Goal: Task Accomplishment & Management: Use online tool/utility

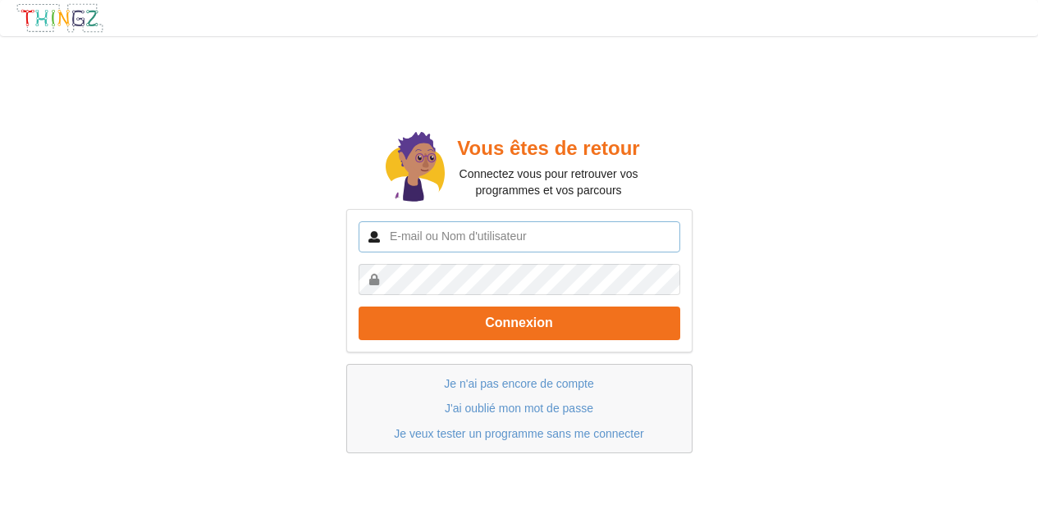
click at [496, 232] on input "text" at bounding box center [520, 237] width 322 height 31
click at [523, 380] on link "Je n'ai pas encore de compte" at bounding box center [518, 383] width 149 height 13
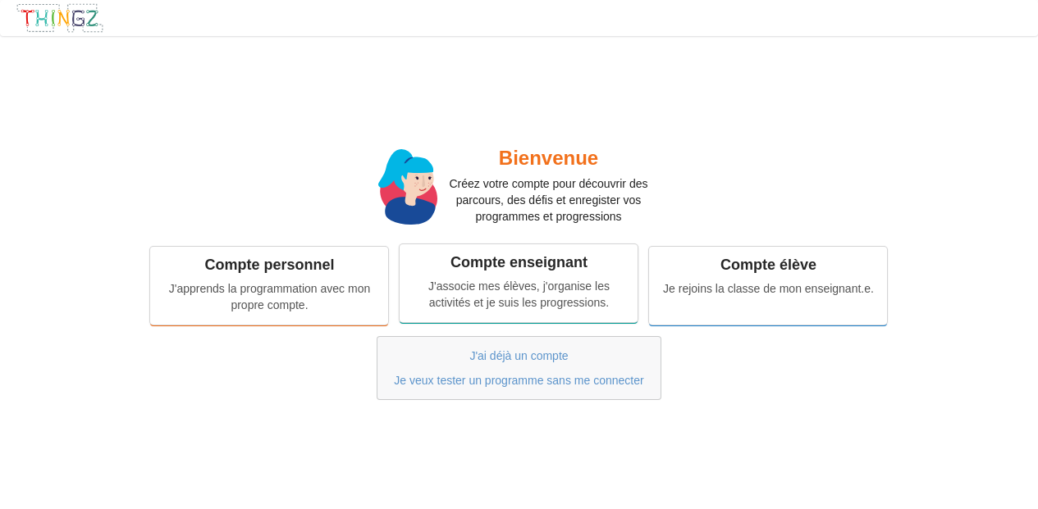
click at [515, 290] on div "J'associe mes élèves, j'organise les activités et je suis les progressions." at bounding box center [518, 294] width 215 height 33
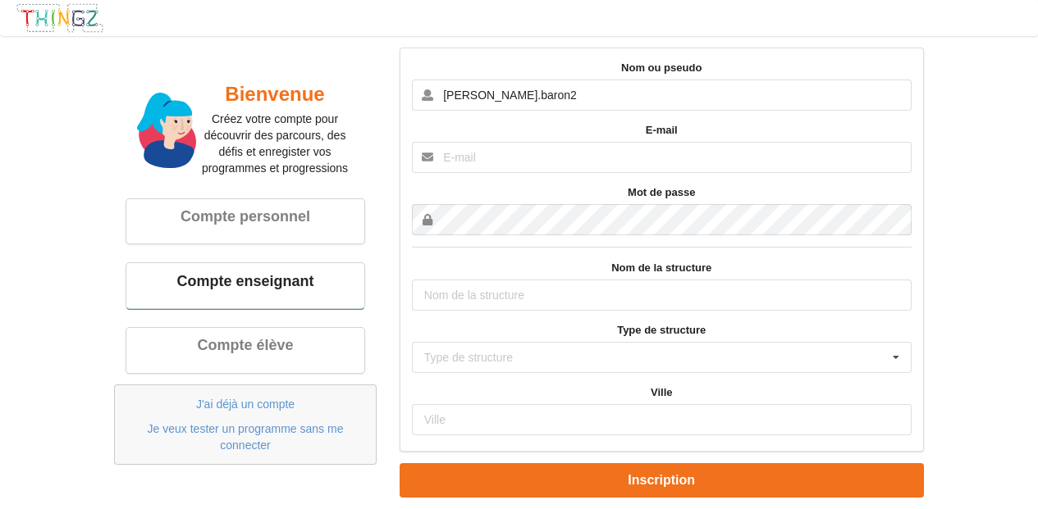
type input "[PERSON_NAME].baron2"
click at [684, 162] on input "text" at bounding box center [662, 157] width 500 height 31
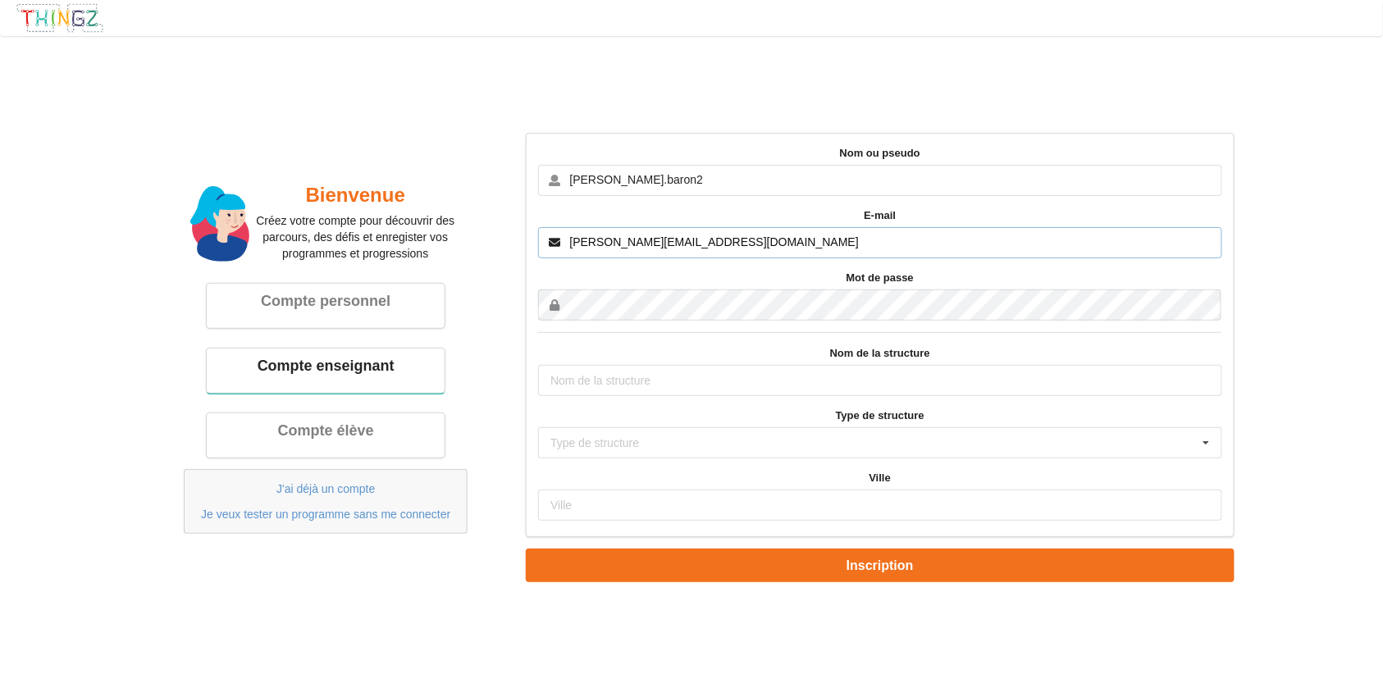
type input "bertrand.baron@ac-grenoble.fr"
click at [745, 385] on input "text" at bounding box center [879, 380] width 683 height 31
type input "Collège Marcel Mariotte"
click at [825, 433] on div "Type de structure Ecole primaire Collège Lycée Association Autre" at bounding box center [879, 442] width 683 height 31
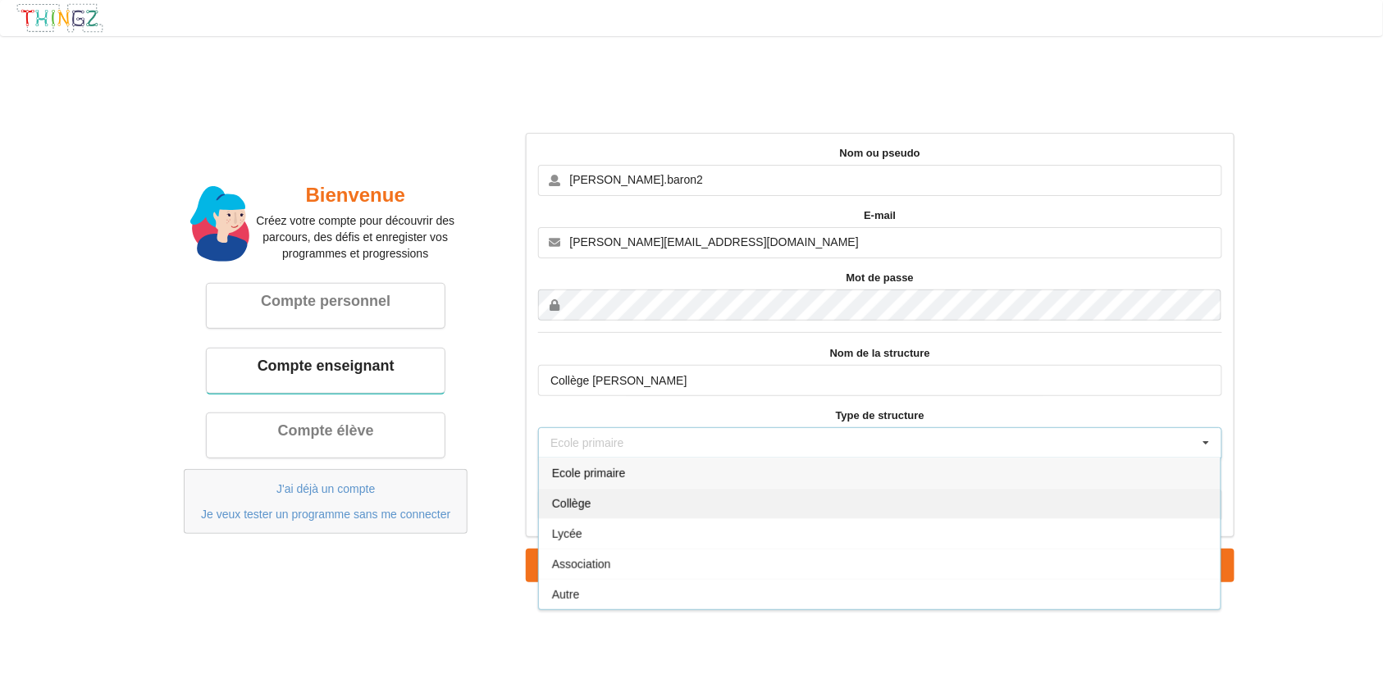
click at [723, 497] on div "Collège" at bounding box center [880, 503] width 682 height 30
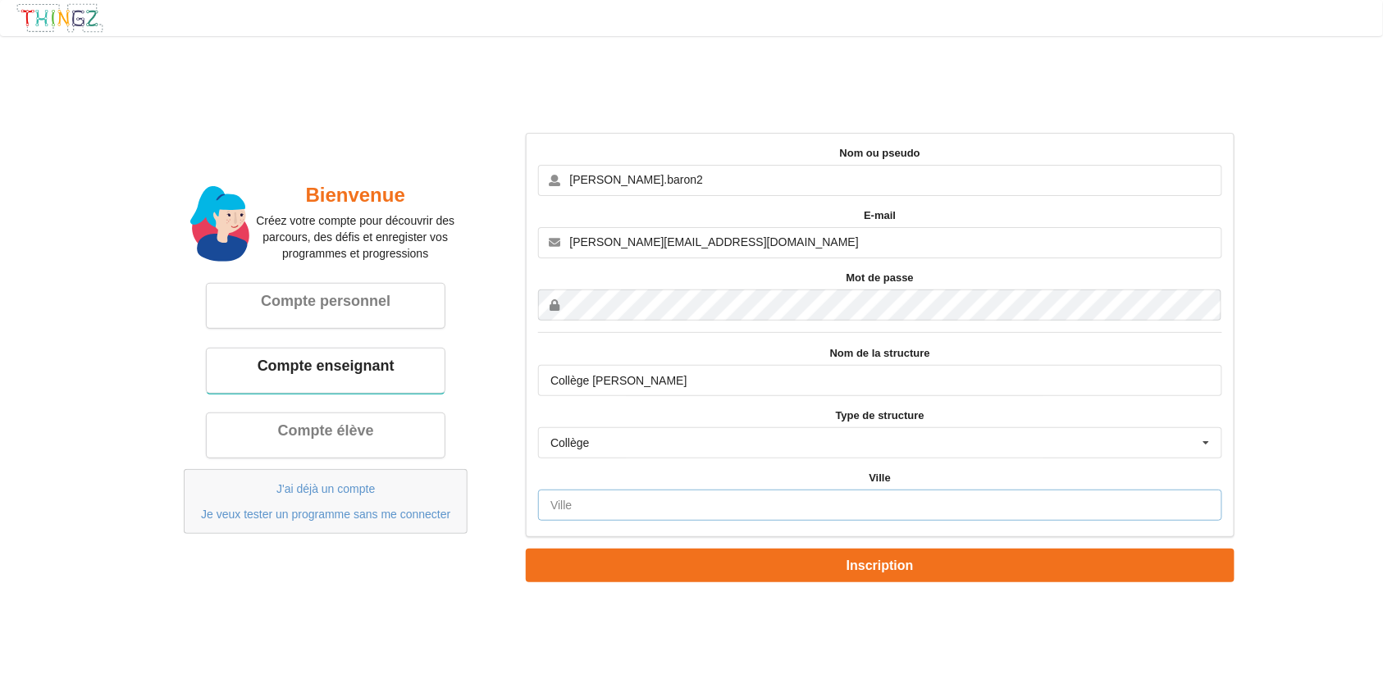
click at [730, 500] on input "text" at bounding box center [879, 505] width 683 height 31
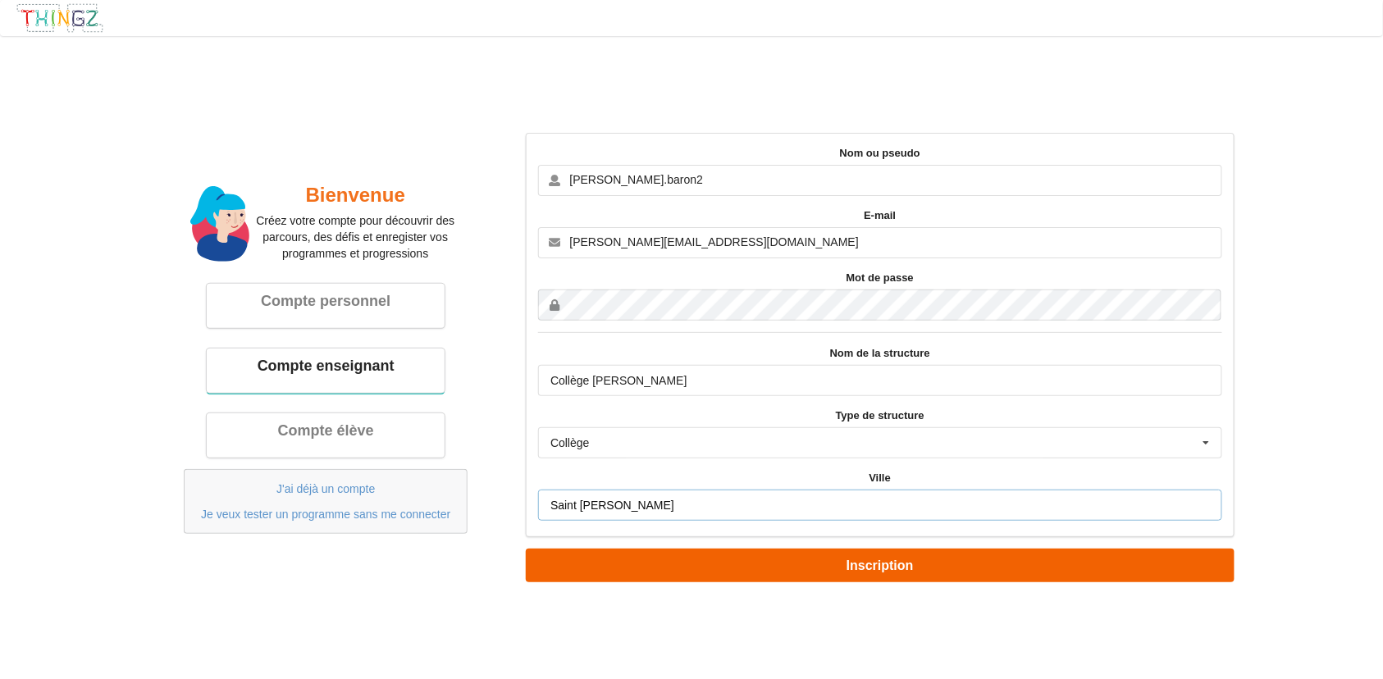
type input "Saint siméon de Bressieux"
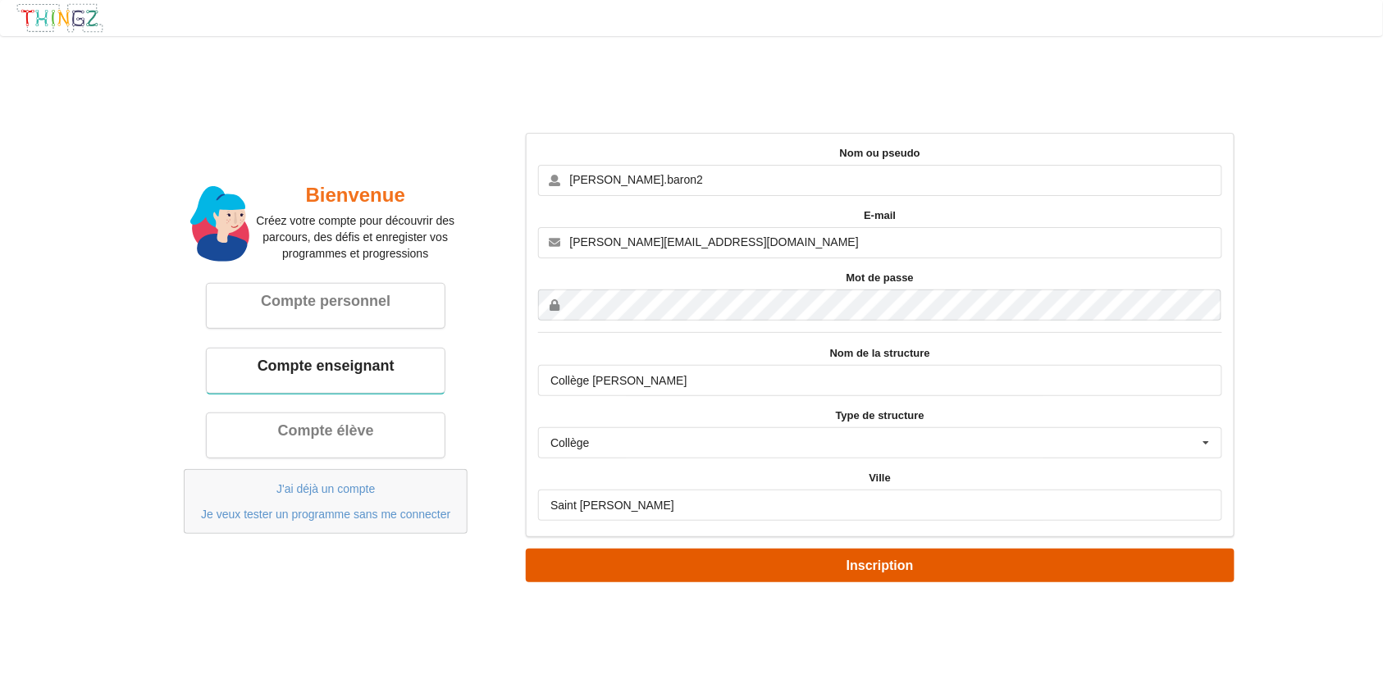
click at [878, 509] on button "Inscription" at bounding box center [880, 566] width 708 height 34
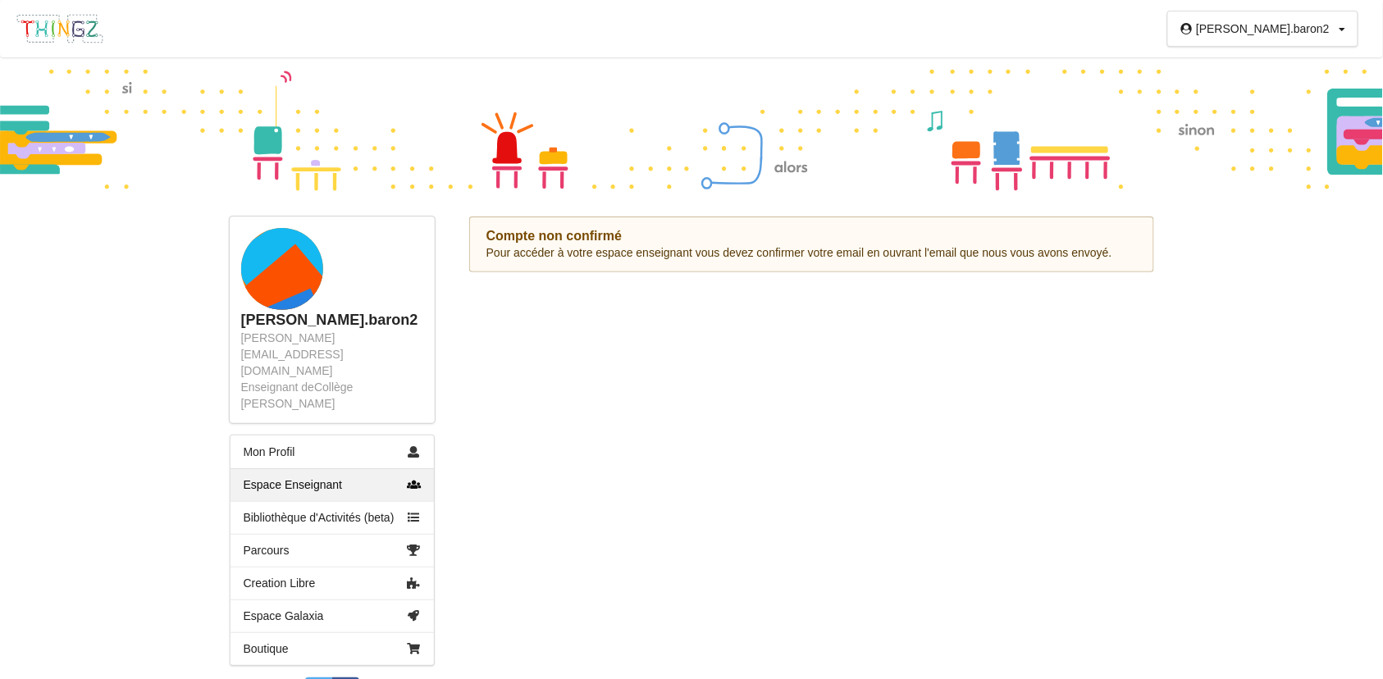
click at [637, 386] on div "Compte non confirmé Pour accéder à votre espace enseignant vous devez confirmer…" at bounding box center [811, 466] width 719 height 499
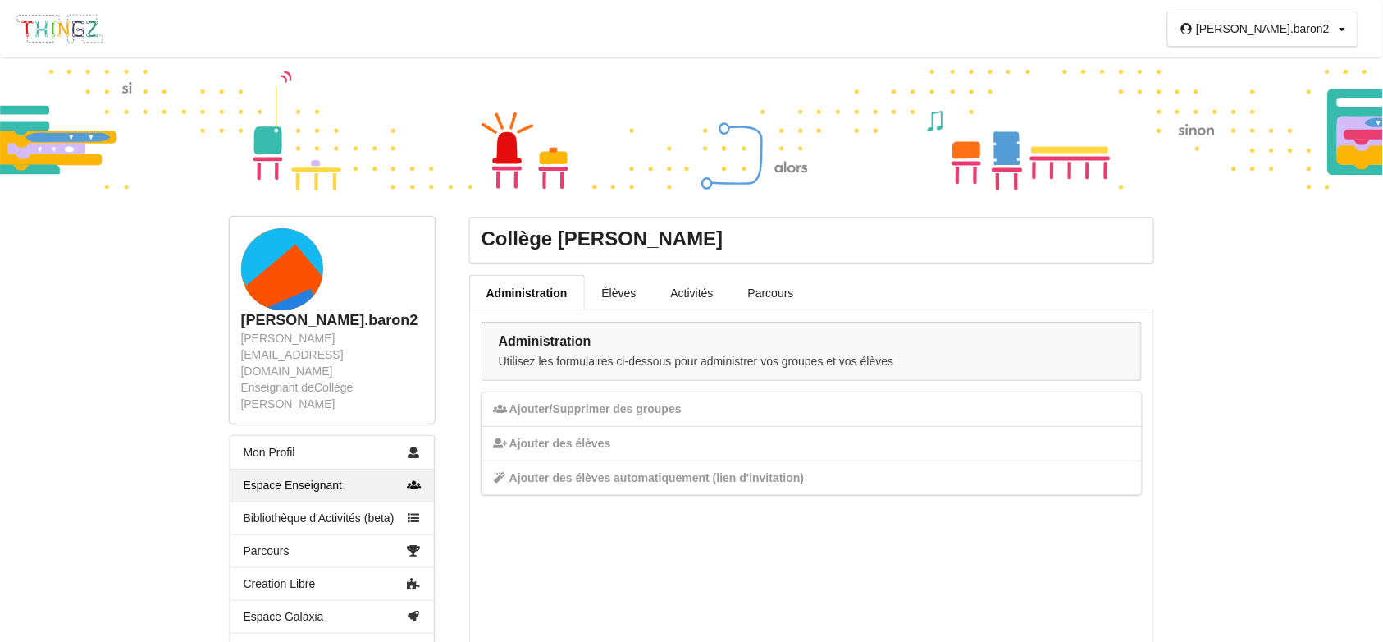
scroll to position [109, 0]
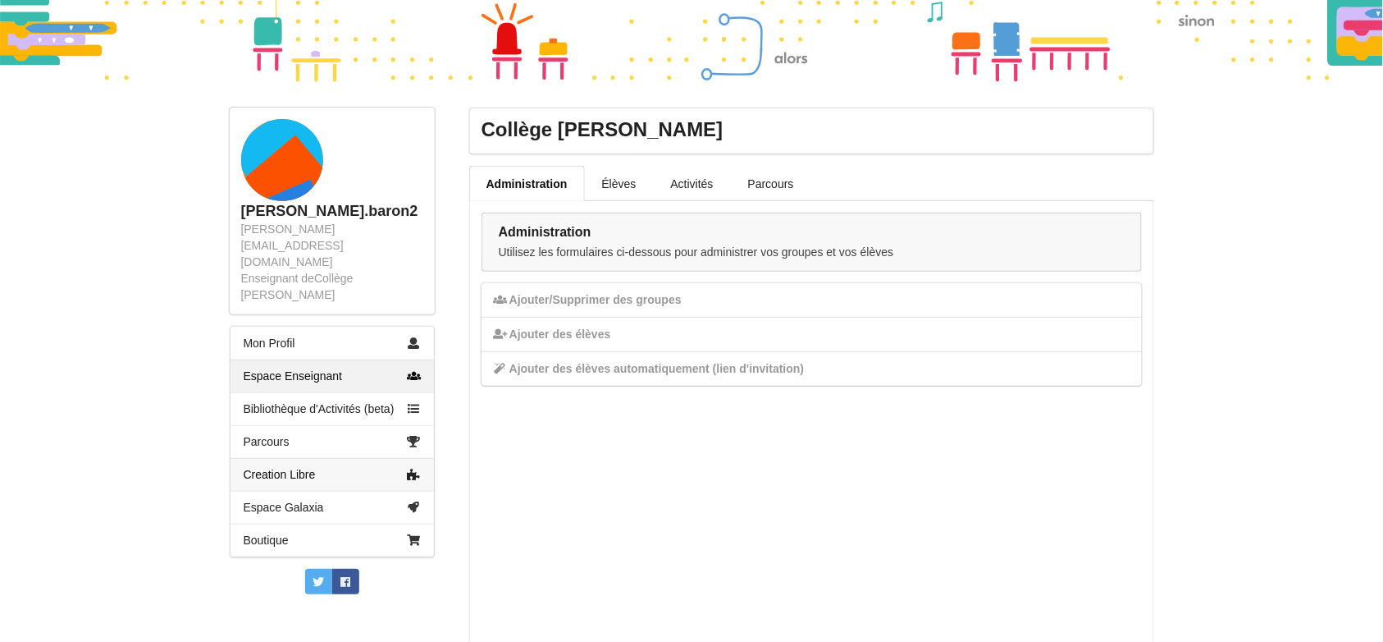
click at [317, 458] on link "Creation Libre" at bounding box center [332, 474] width 203 height 33
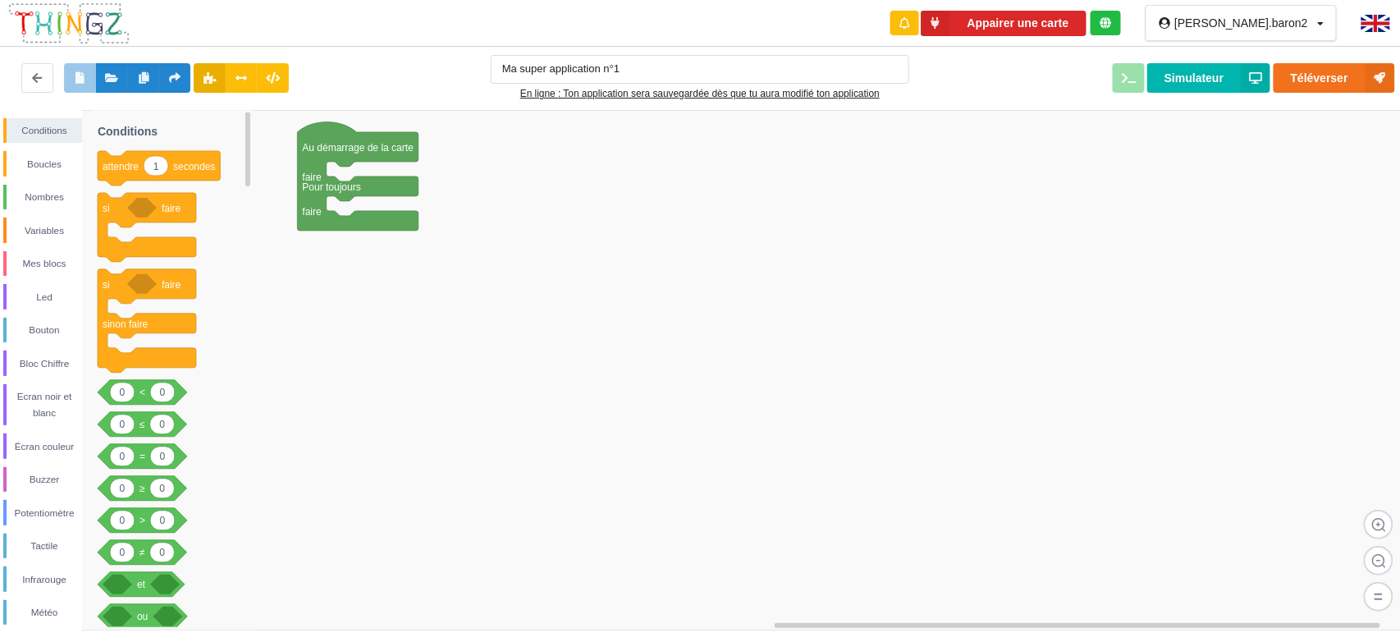
type input "Ma super application n°1"
click at [1078, 16] on button "Appairer une carte" at bounding box center [1003, 23] width 166 height 25
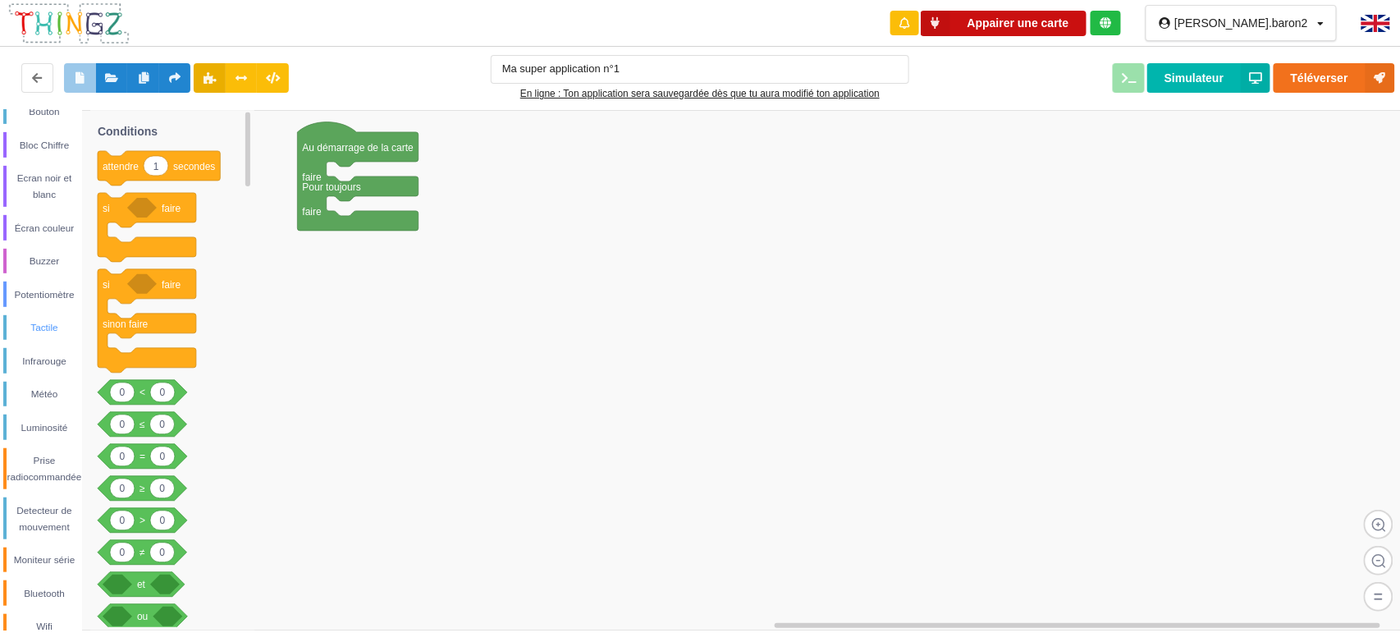
scroll to position [234, 0]
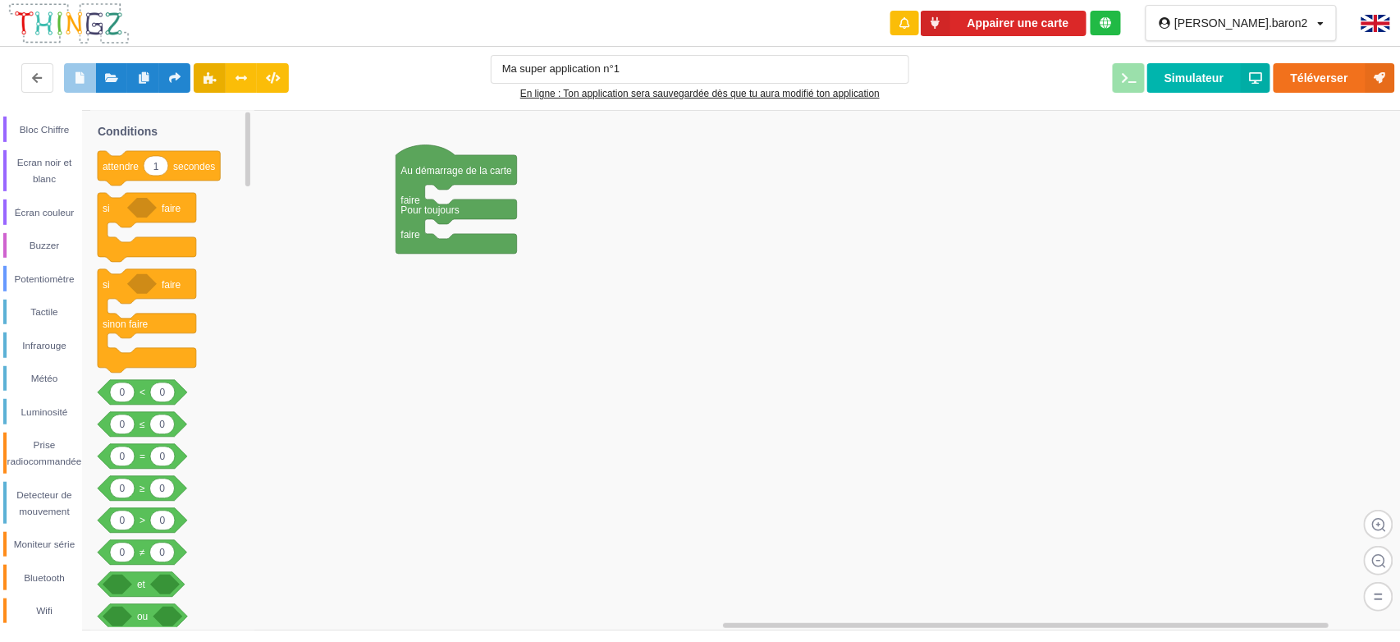
drag, startPoint x: 361, startPoint y: 202, endPoint x: 464, endPoint y: 221, distance: 105.1
click at [464, 221] on div "Conditions Boucles Nombres Variables Mes blocs Led Bouton Bloc Chiffre Ecran no…" at bounding box center [705, 370] width 1411 height 520
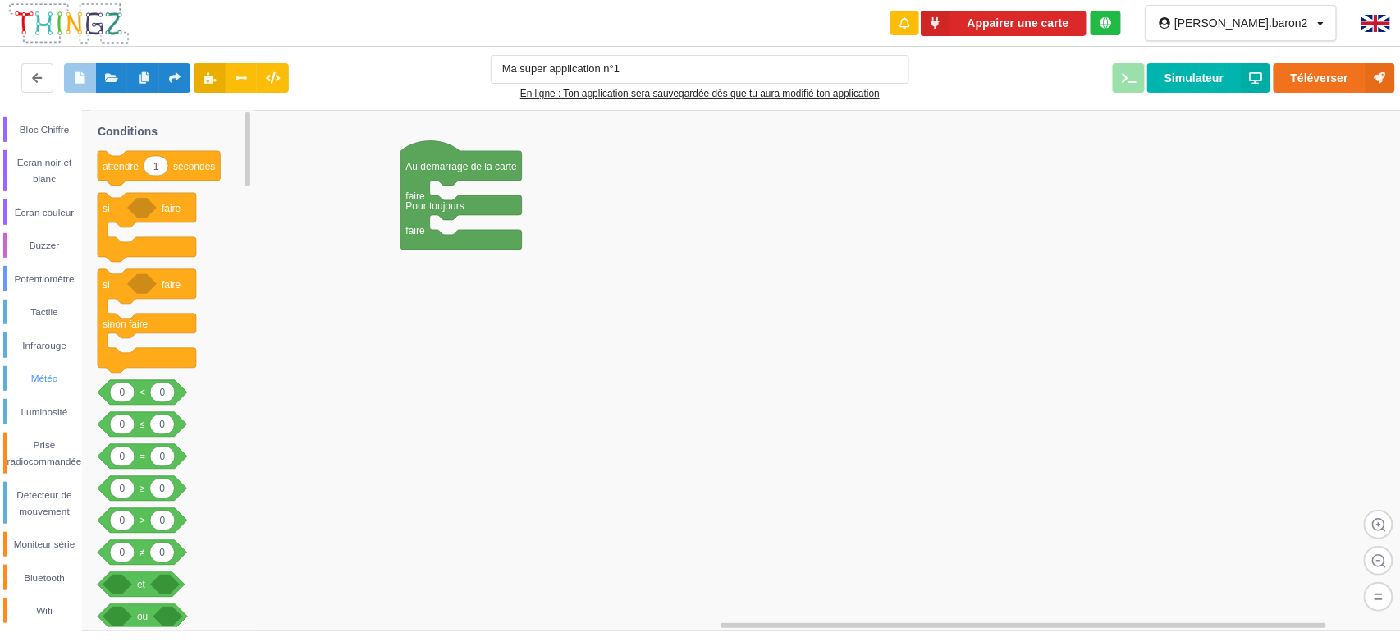
click at [69, 370] on div "Météo" at bounding box center [44, 378] width 75 height 16
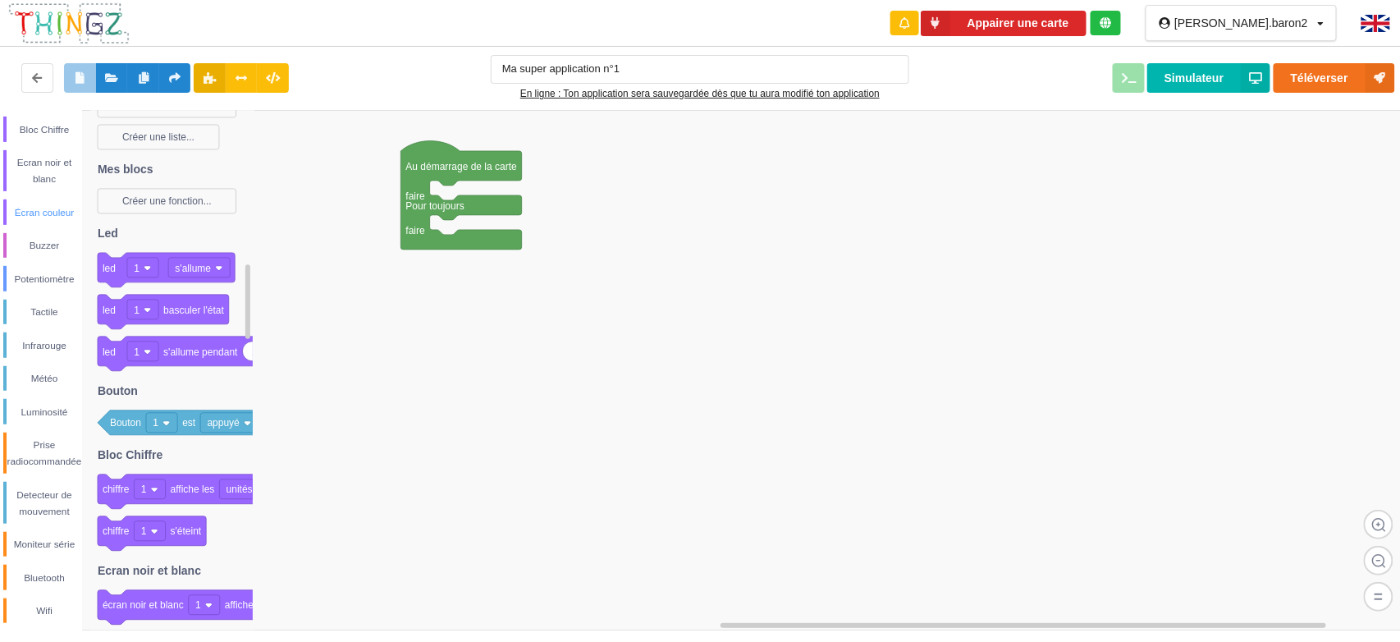
click at [56, 211] on div "Écran couleur" at bounding box center [44, 212] width 75 height 16
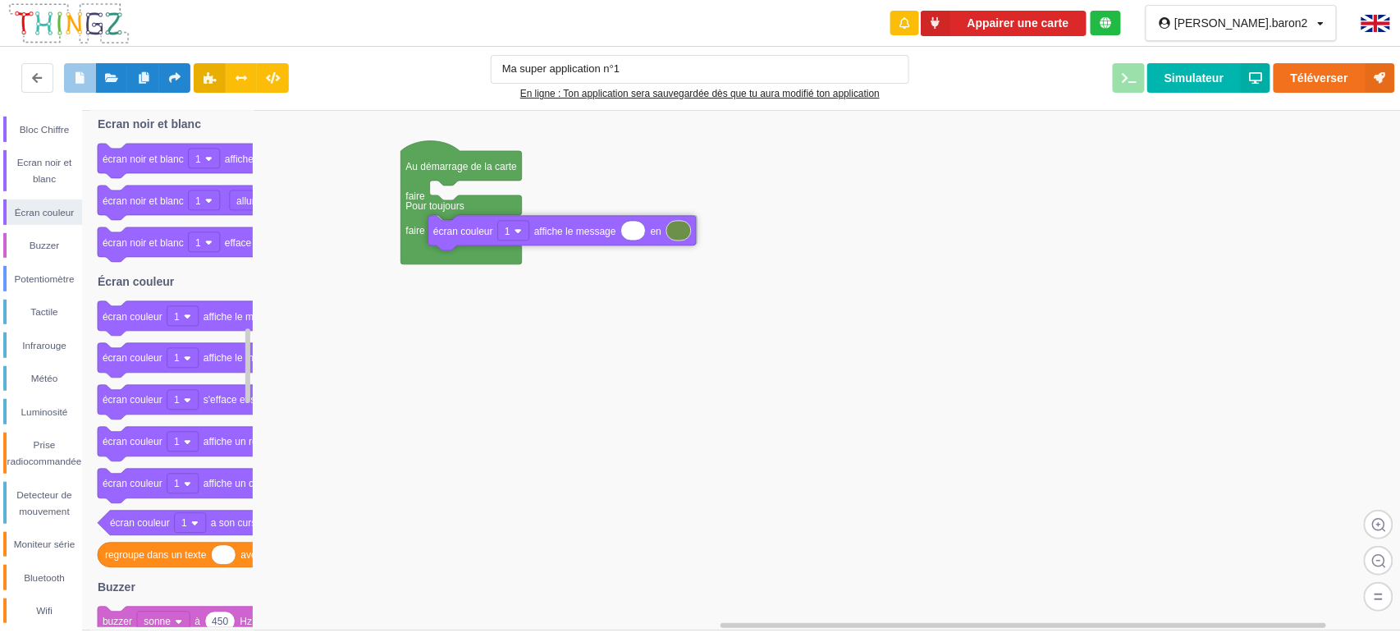
drag, startPoint x: 221, startPoint y: 317, endPoint x: 548, endPoint y: 234, distance: 337.7
click at [550, 231] on div "Conditions Boucles Nombres Variables Mes blocs Led Bouton Bloc Chiffre Ecran no…" at bounding box center [705, 370] width 1411 height 520
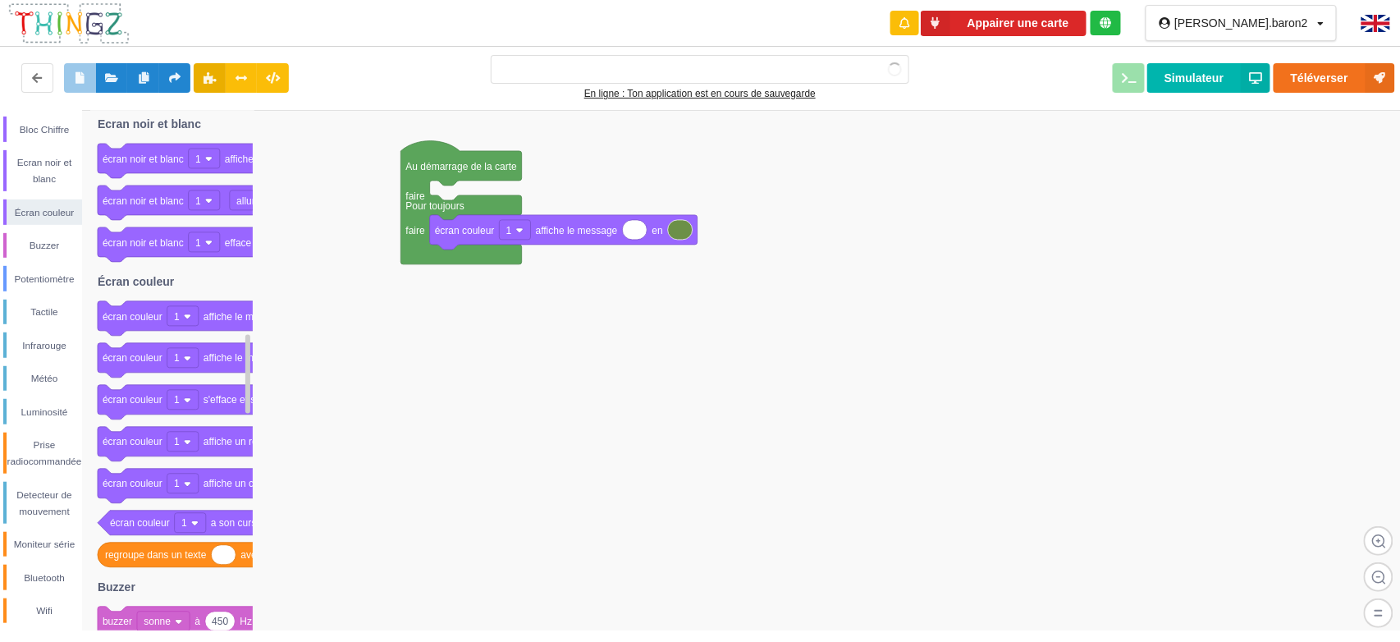
type input "Ma super application n°1"
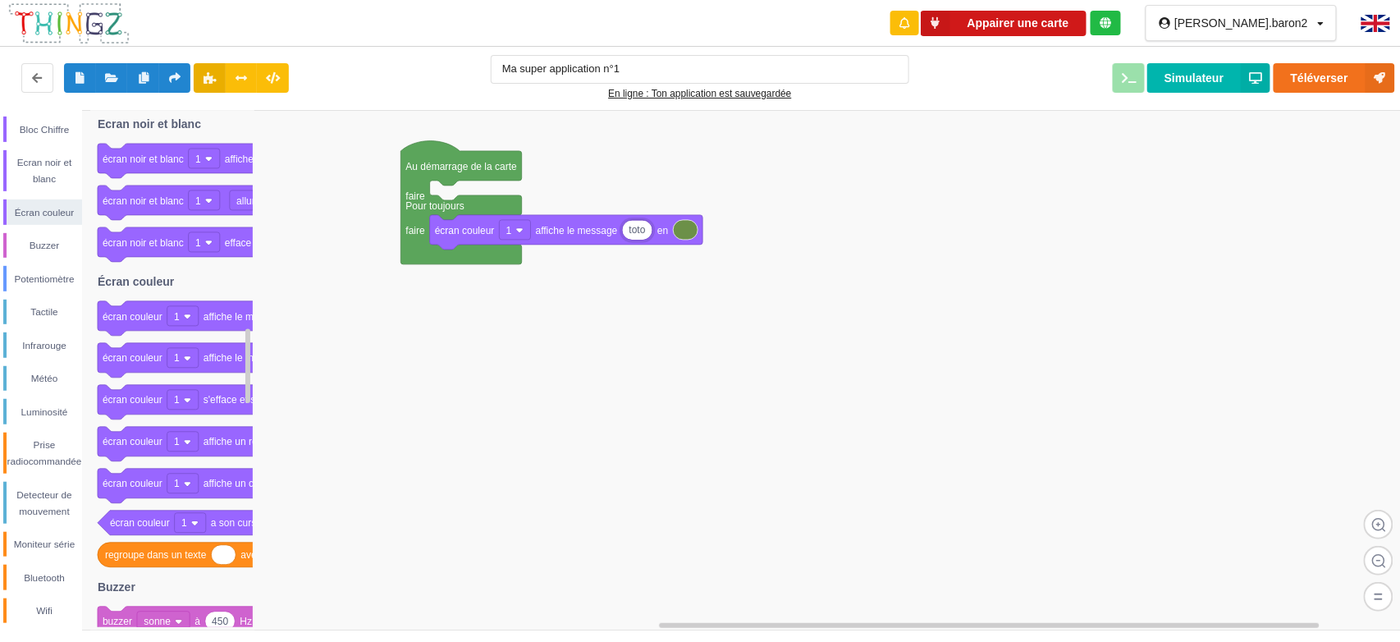
type input "toto"
click at [1086, 18] on button "Appairer une carte" at bounding box center [1003, 23] width 166 height 25
click at [1327, 83] on button "Téléverser" at bounding box center [1333, 78] width 121 height 30
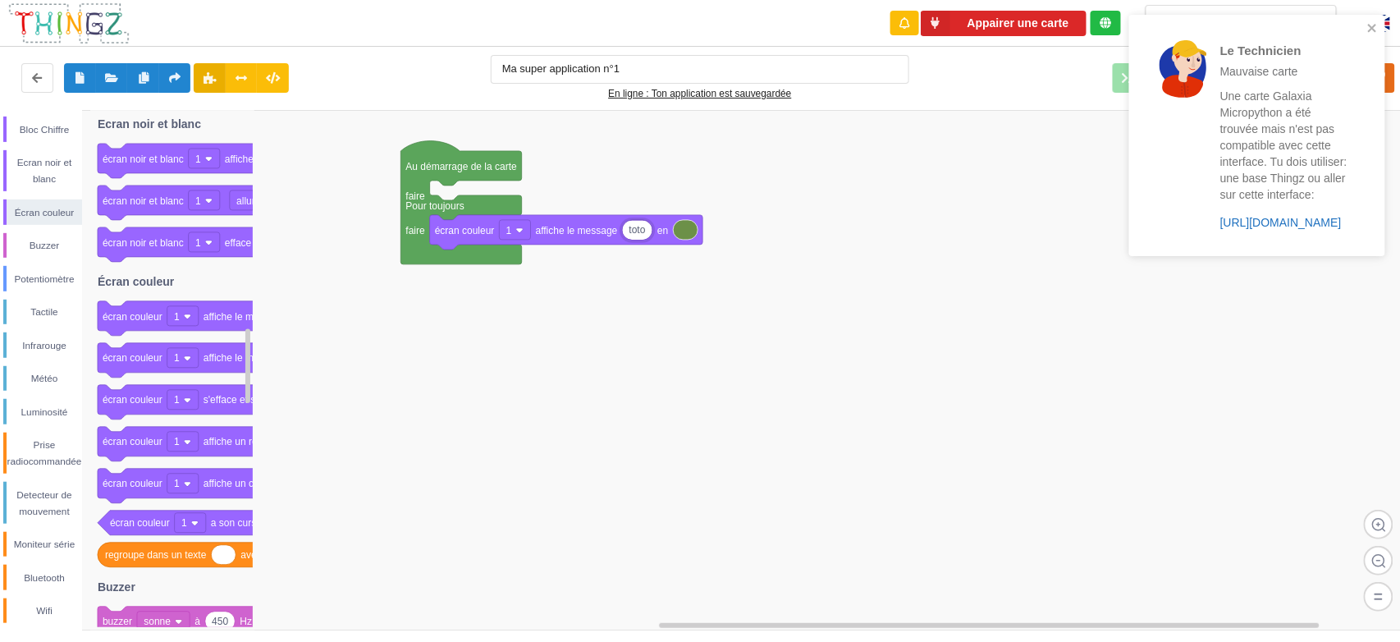
click at [1285, 222] on link "https://play.thingz.co/galaxia-micropython" at bounding box center [1280, 222] width 121 height 13
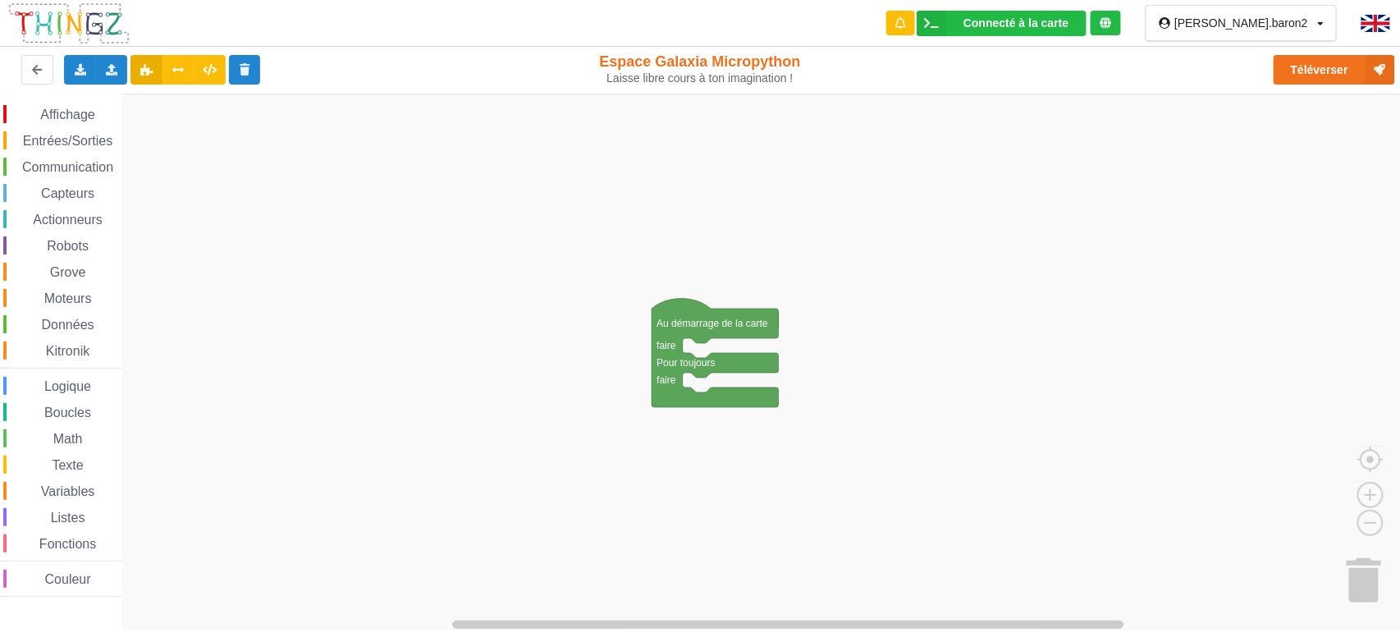
click at [76, 276] on span "Grove" at bounding box center [68, 272] width 41 height 14
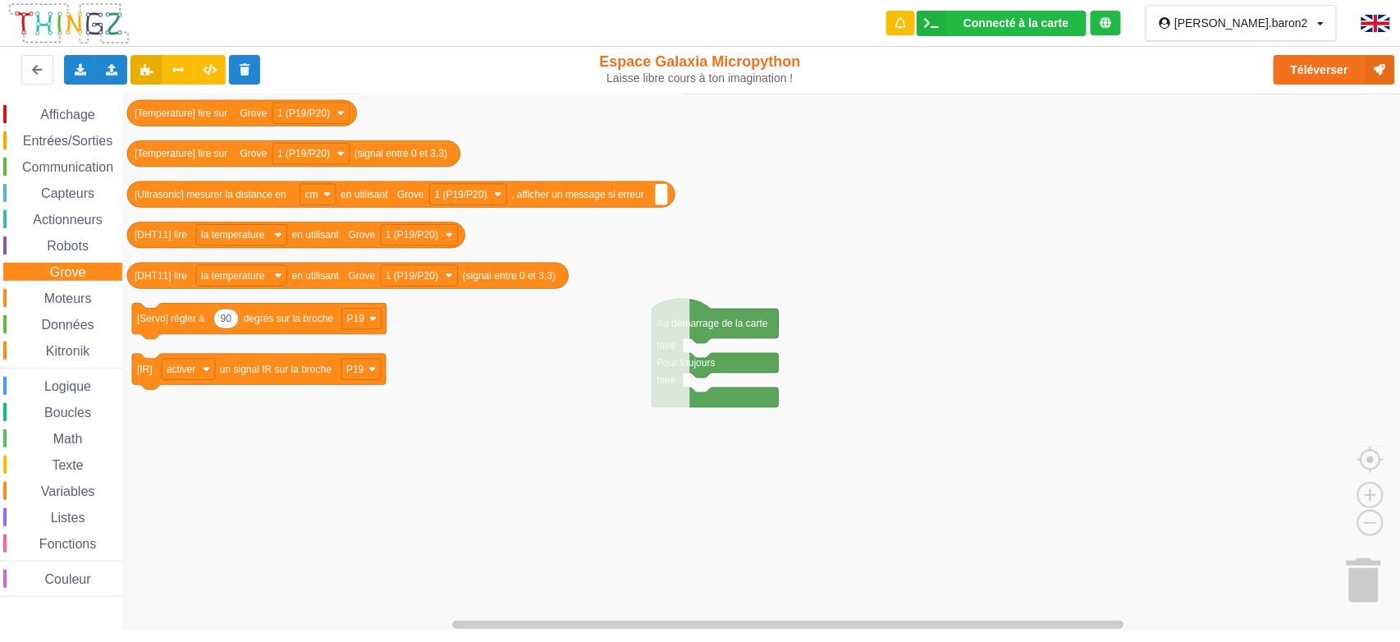
click at [72, 194] on span "Capteurs" at bounding box center [68, 193] width 58 height 14
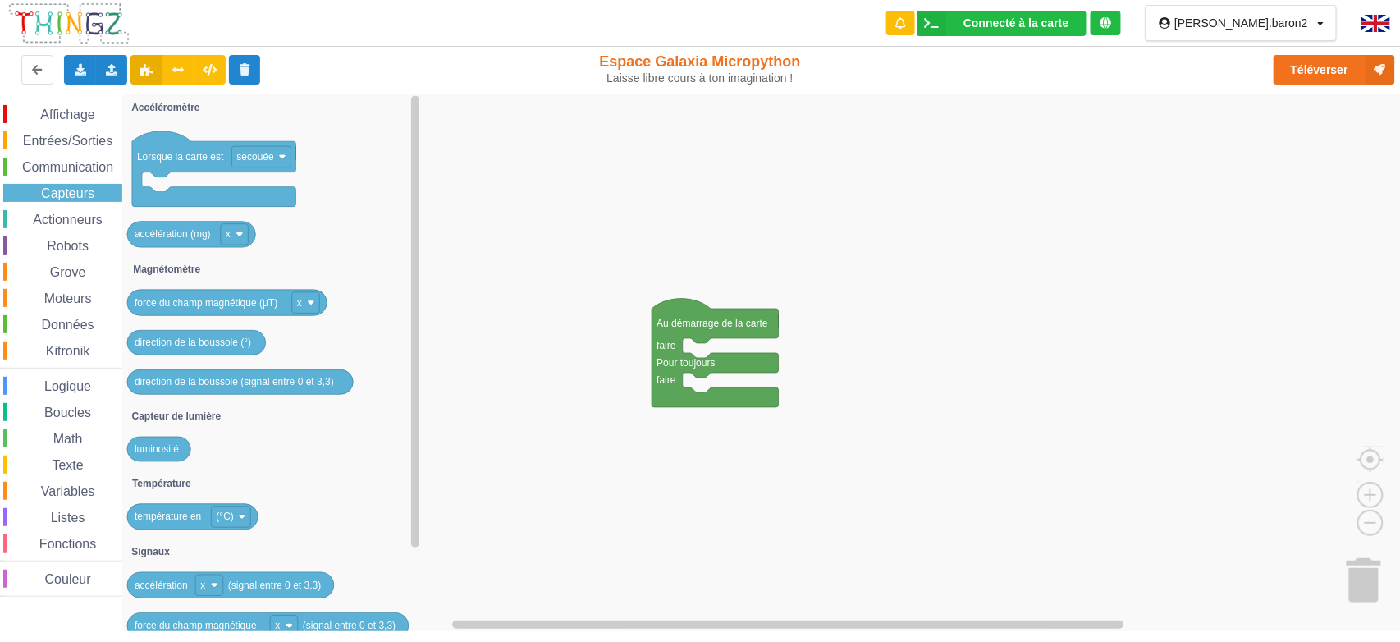
click at [61, 169] on span "Communication" at bounding box center [68, 167] width 96 height 14
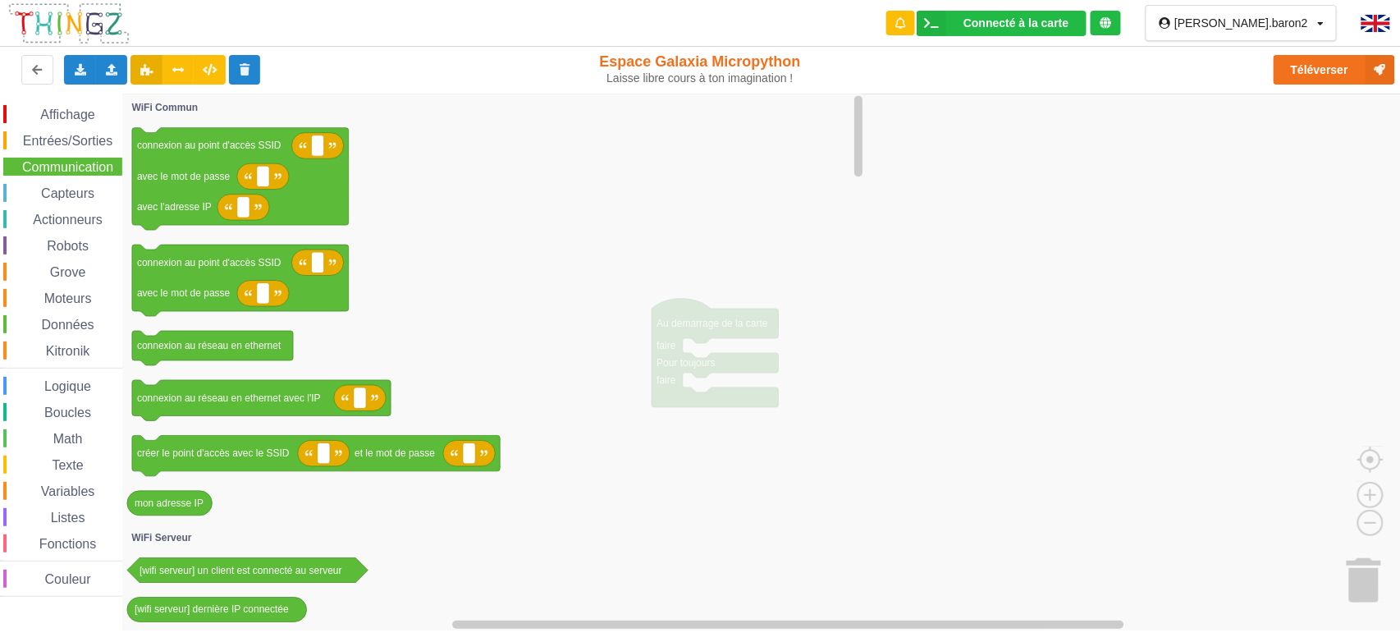
click at [61, 112] on span "Affichage" at bounding box center [67, 114] width 59 height 14
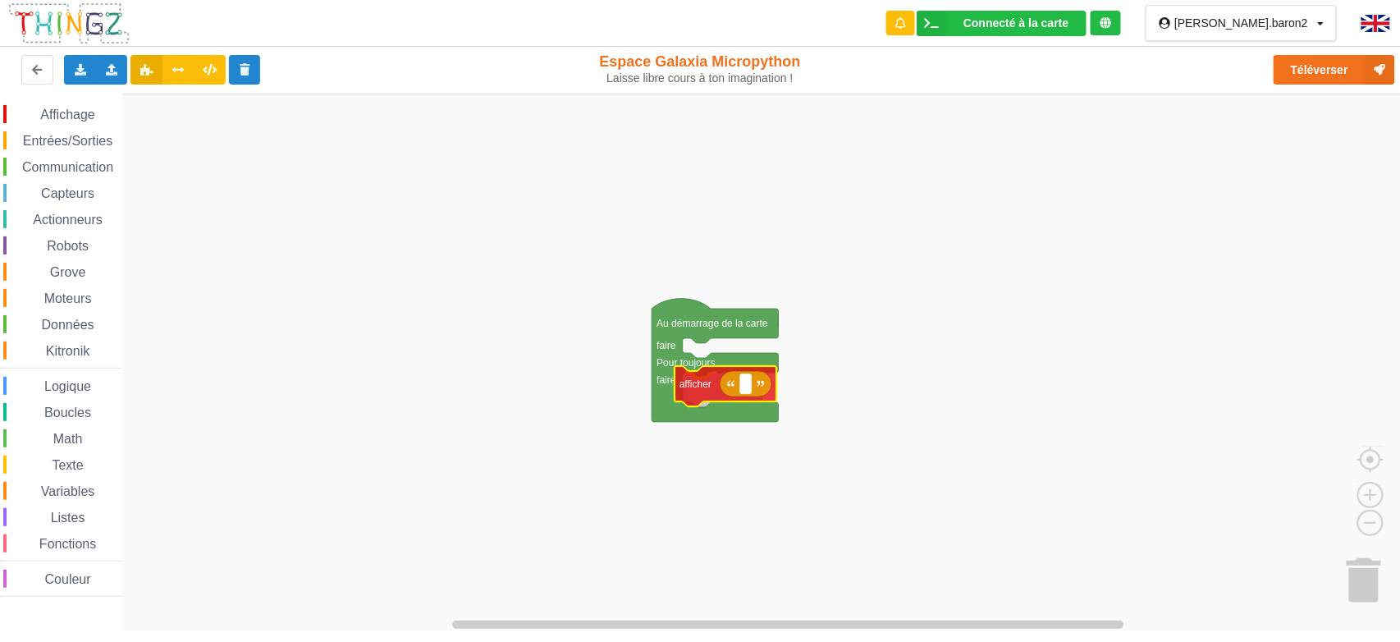
click at [707, 384] on div "Affichage Entrées/Sorties Communication Capteurs Actionneurs Robots Grove Moteu…" at bounding box center [705, 362] width 1411 height 537
click at [753, 392] on text "Espace de travail de Blocky" at bounding box center [753, 390] width 2 height 11
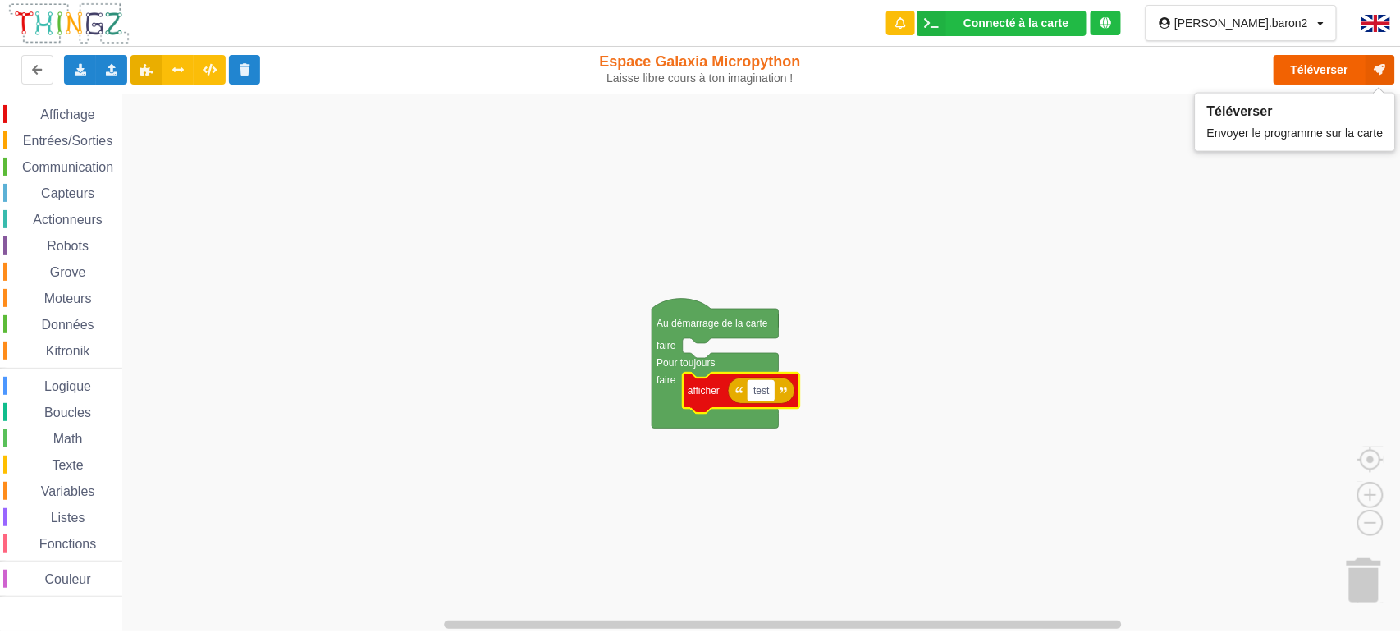
type input "test"
click at [1334, 69] on button "Téléverser" at bounding box center [1333, 70] width 121 height 30
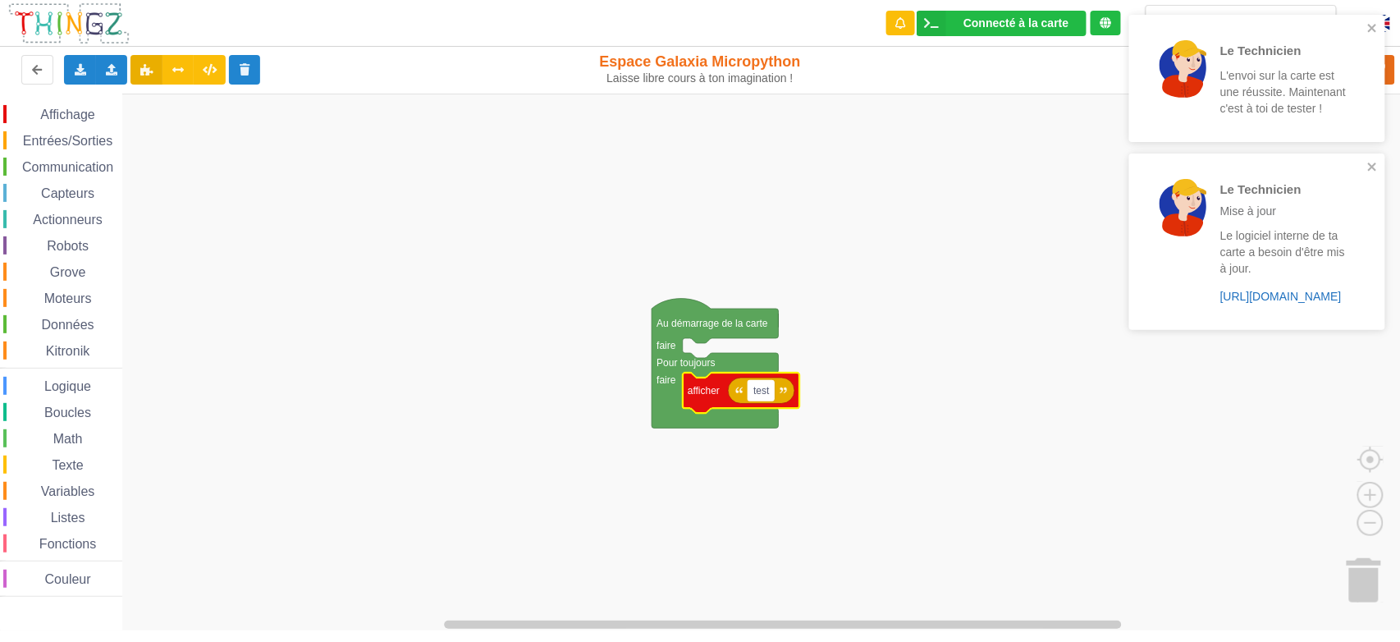
click at [1268, 300] on link "https://play.thingz.co/firmware?micropython=1" at bounding box center [1280, 296] width 121 height 13
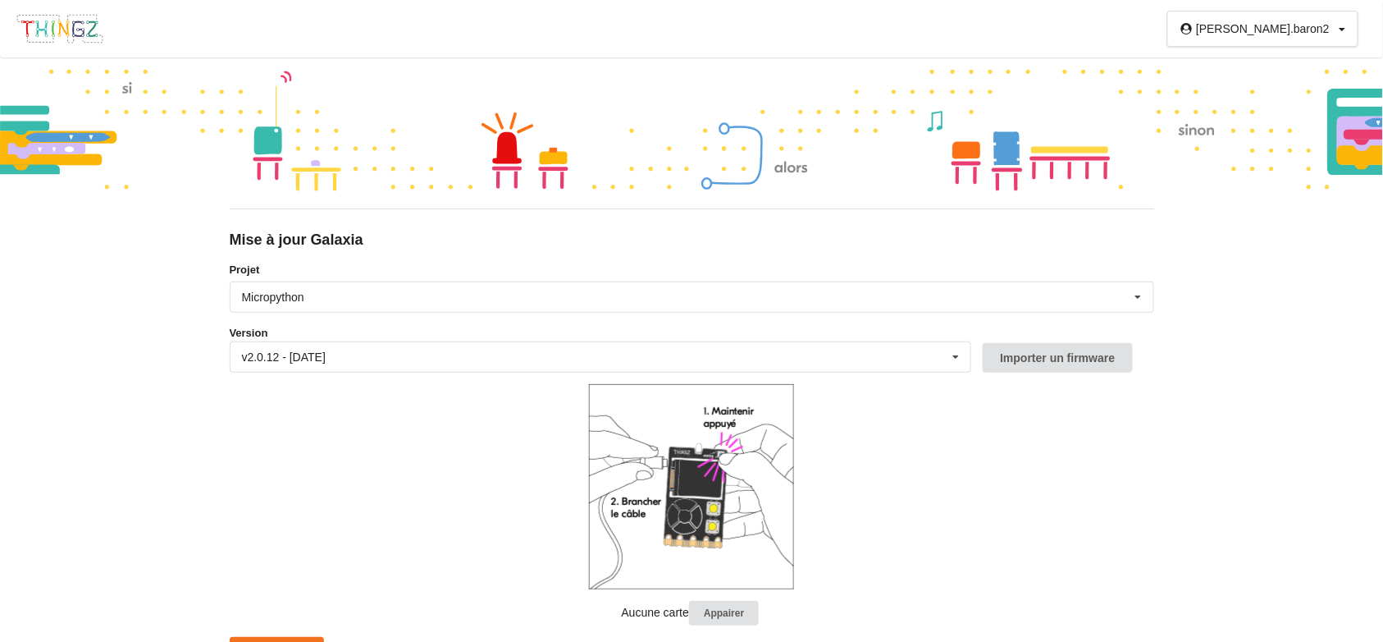
scroll to position [26, 0]
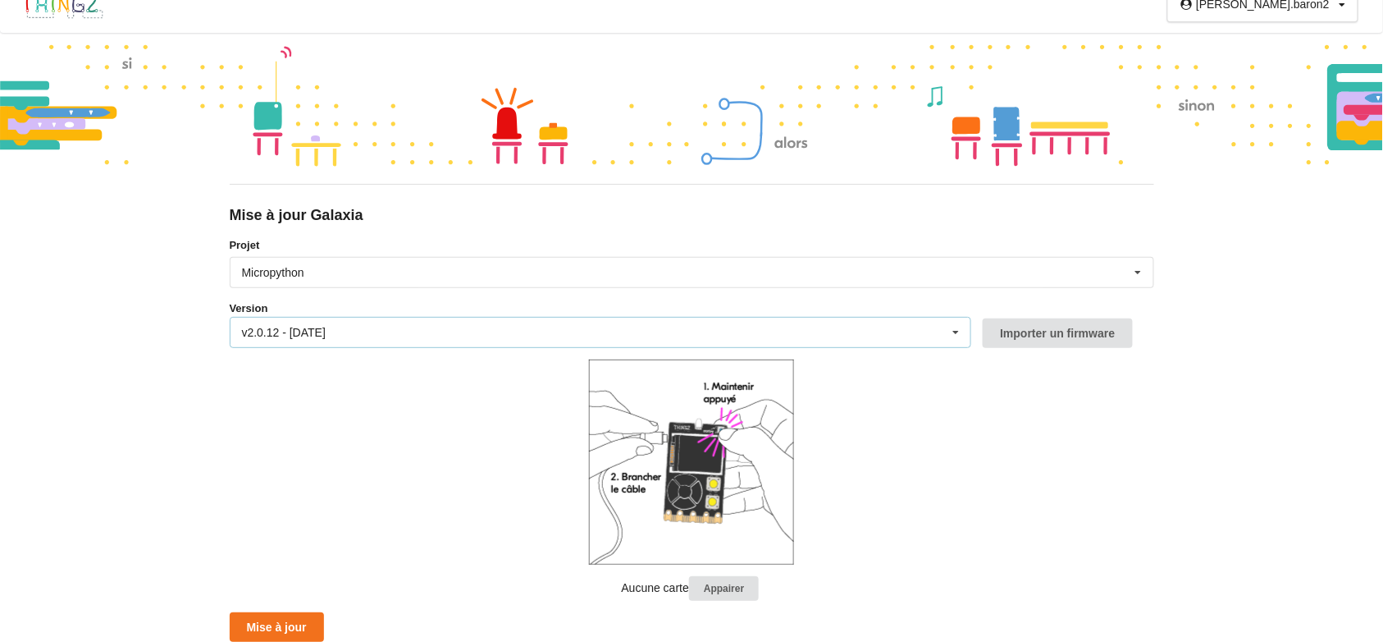
click at [299, 327] on div "v2.0.12 - 26/09/2025" at bounding box center [284, 332] width 84 height 11
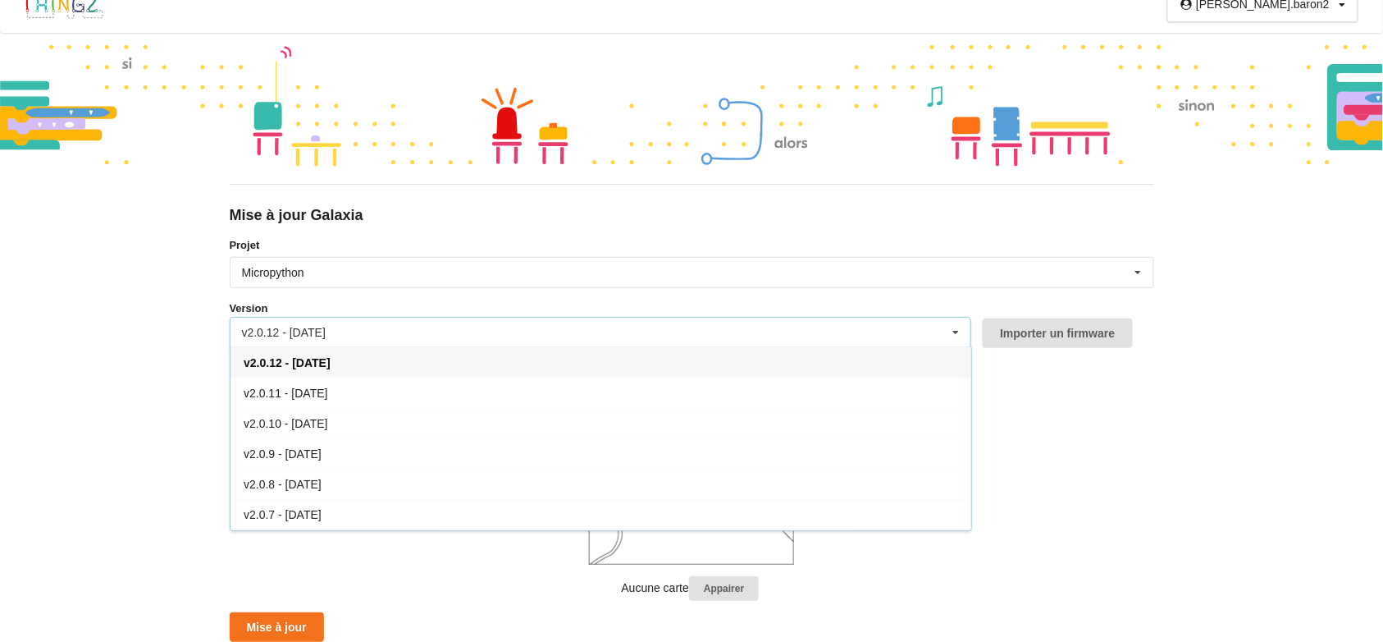
click at [299, 327] on div "v2.0.12 - 26/09/2025" at bounding box center [284, 332] width 84 height 11
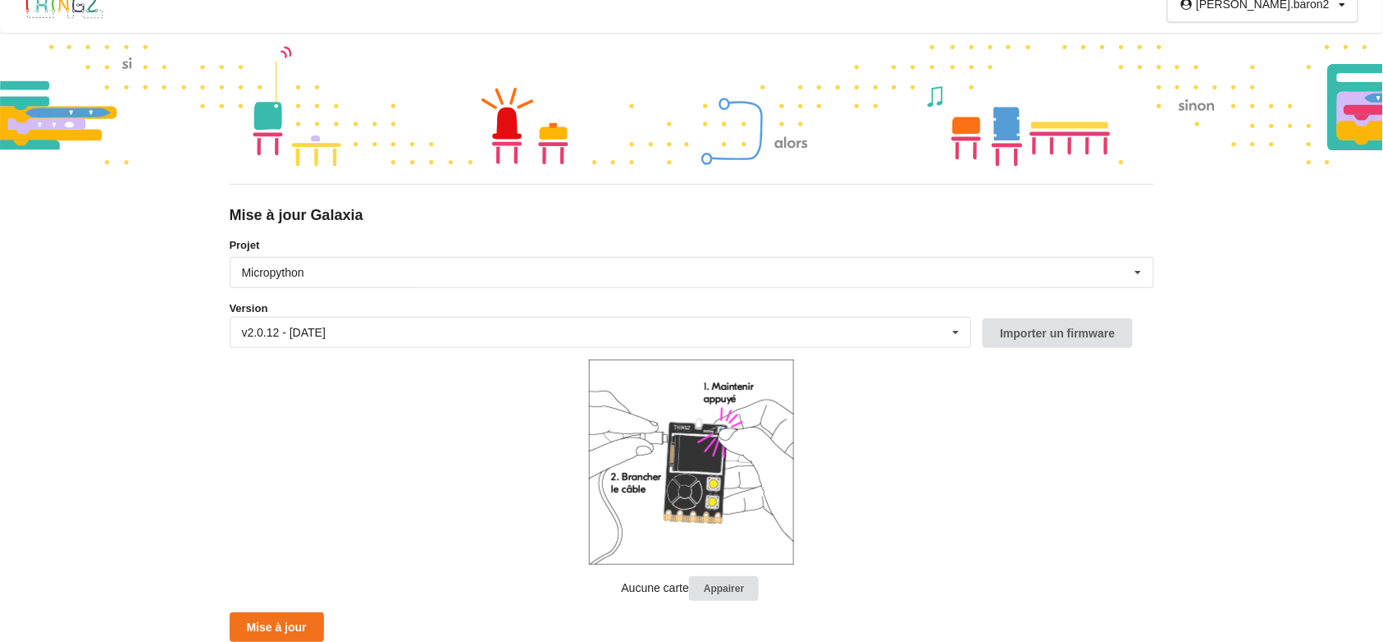
scroll to position [0, 0]
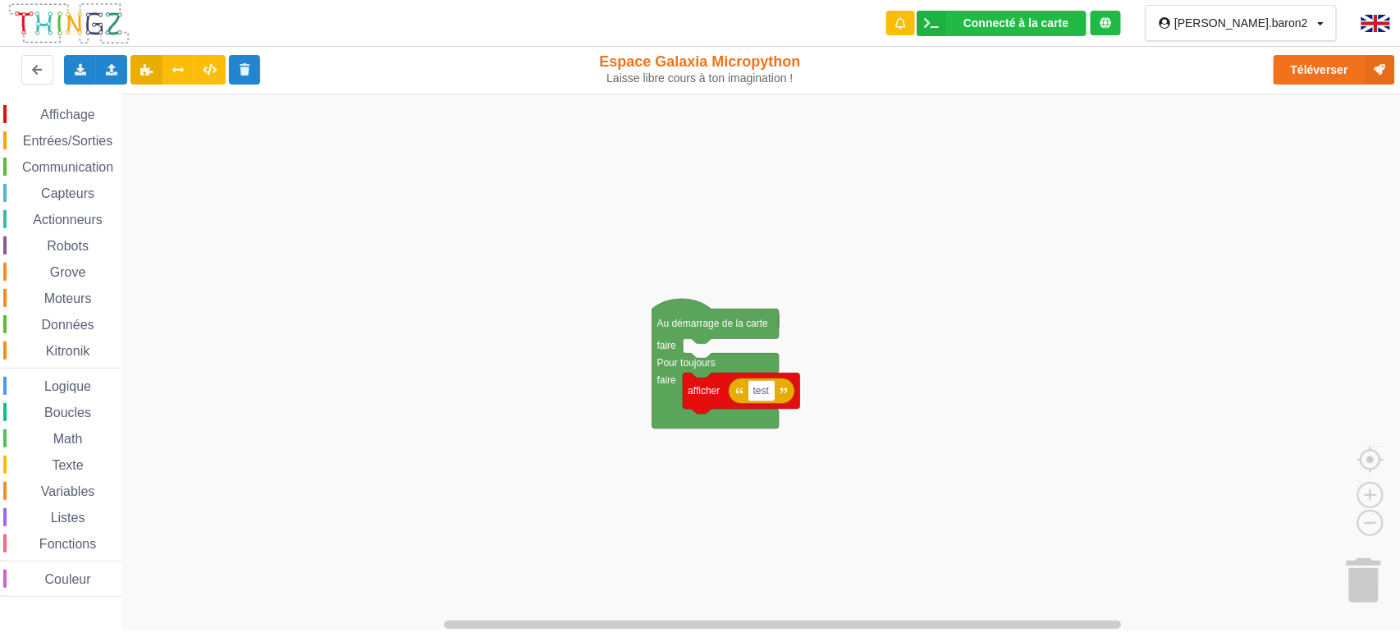
click at [71, 271] on span "Grove" at bounding box center [68, 272] width 41 height 14
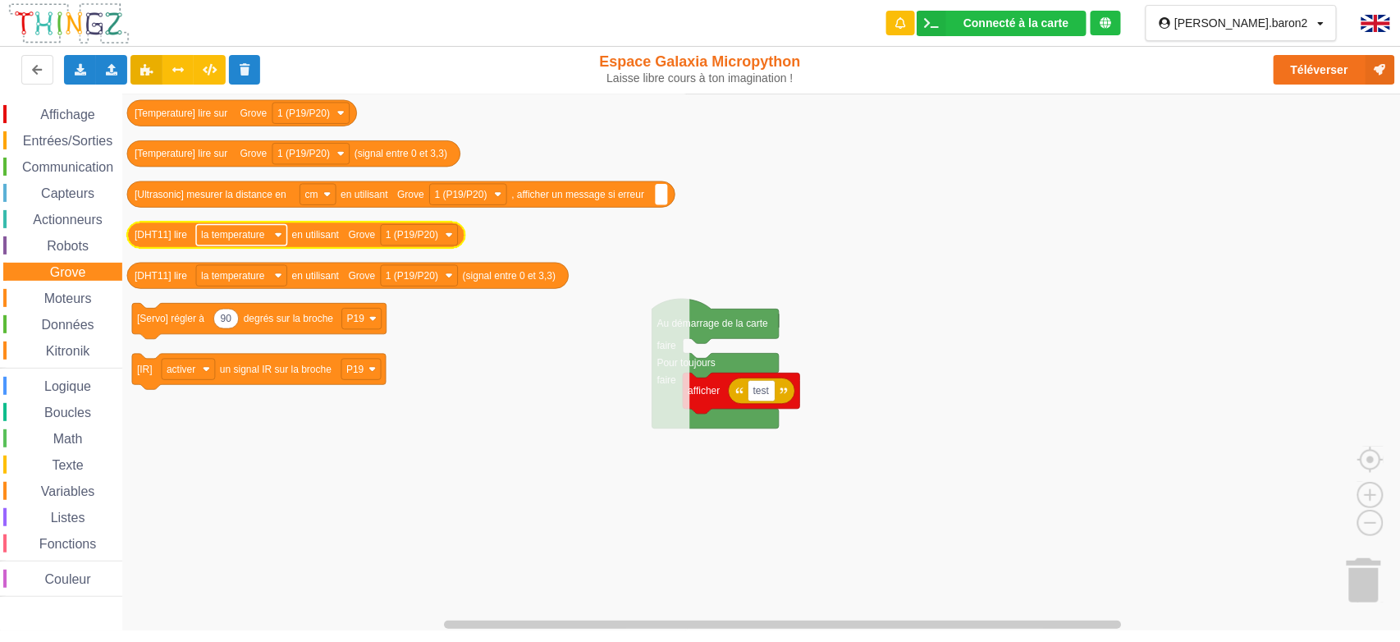
click at [272, 237] on rect "Espace de travail de Blocky" at bounding box center [241, 234] width 91 height 21
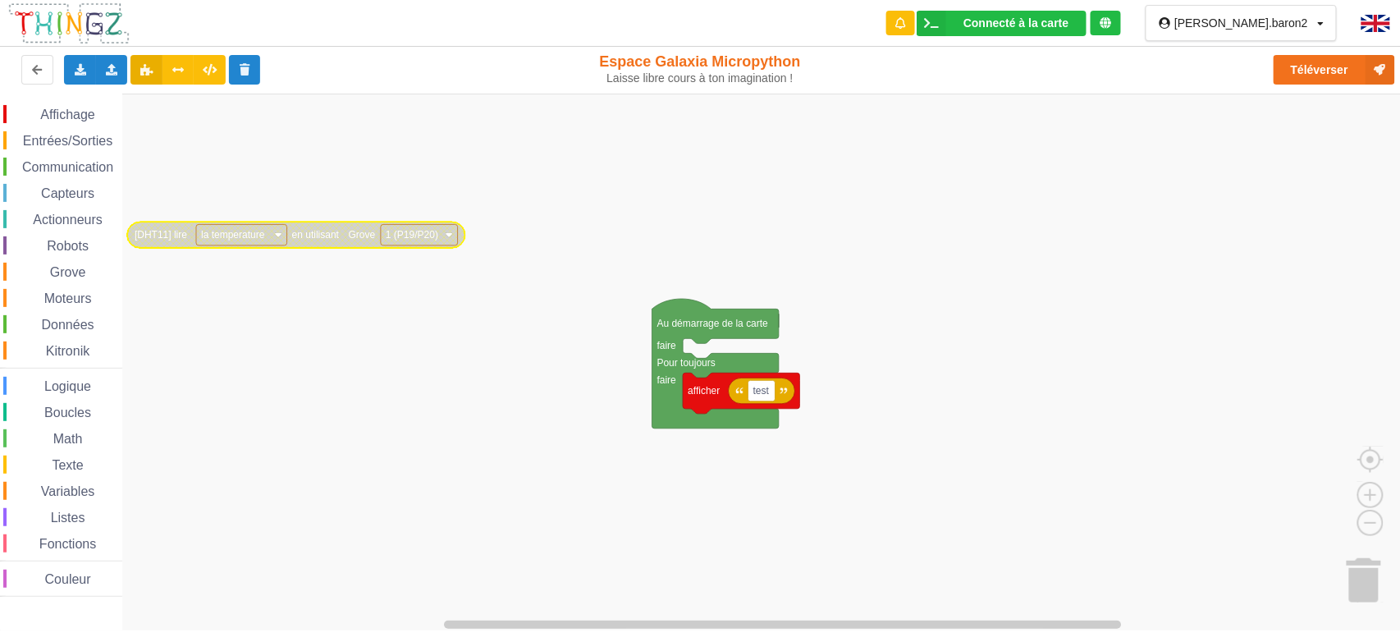
click at [282, 238] on rect "Espace de travail de Blocky" at bounding box center [241, 234] width 91 height 21
click at [280, 233] on image "Espace de travail de Blocky" at bounding box center [278, 234] width 7 height 7
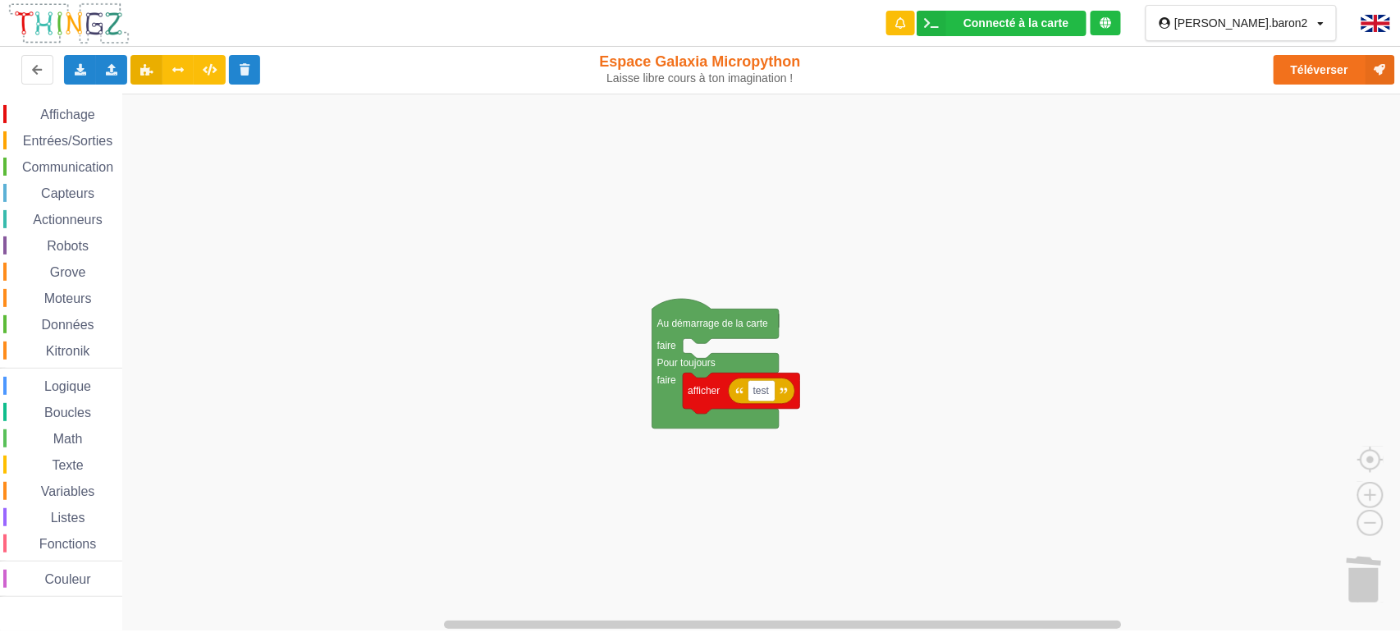
click at [75, 192] on span "Capteurs" at bounding box center [68, 193] width 58 height 14
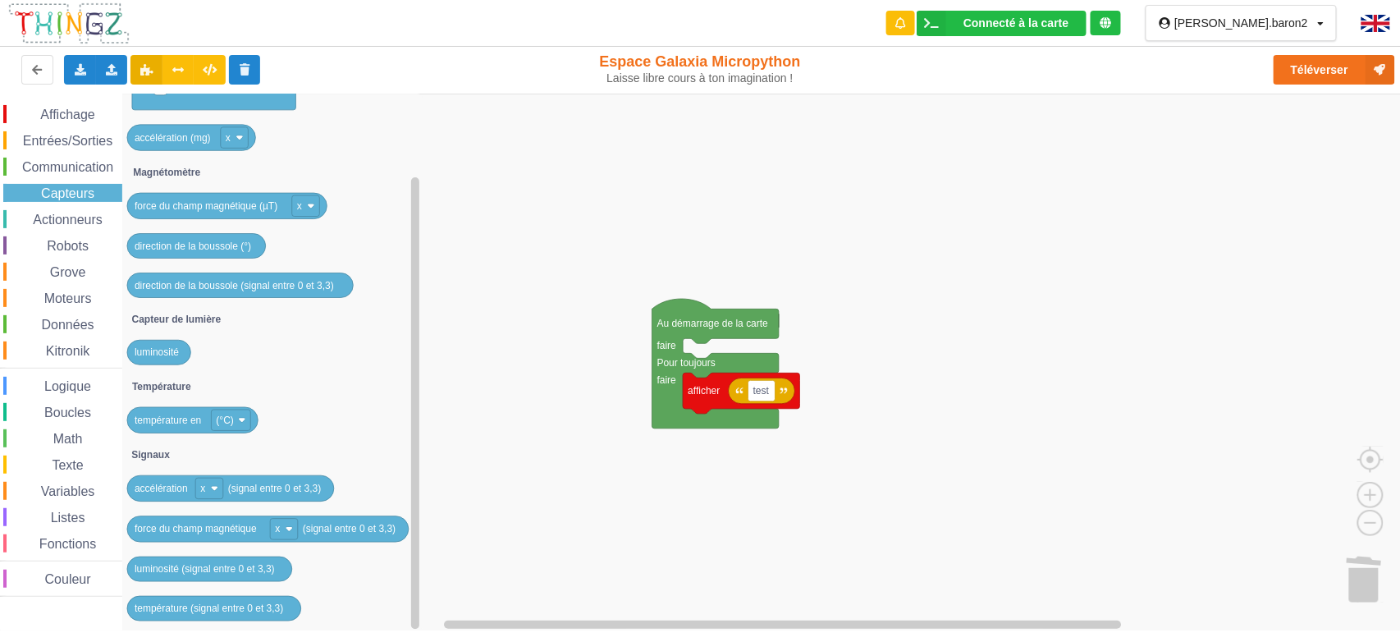
click at [79, 289] on div "Moteurs" at bounding box center [62, 298] width 119 height 18
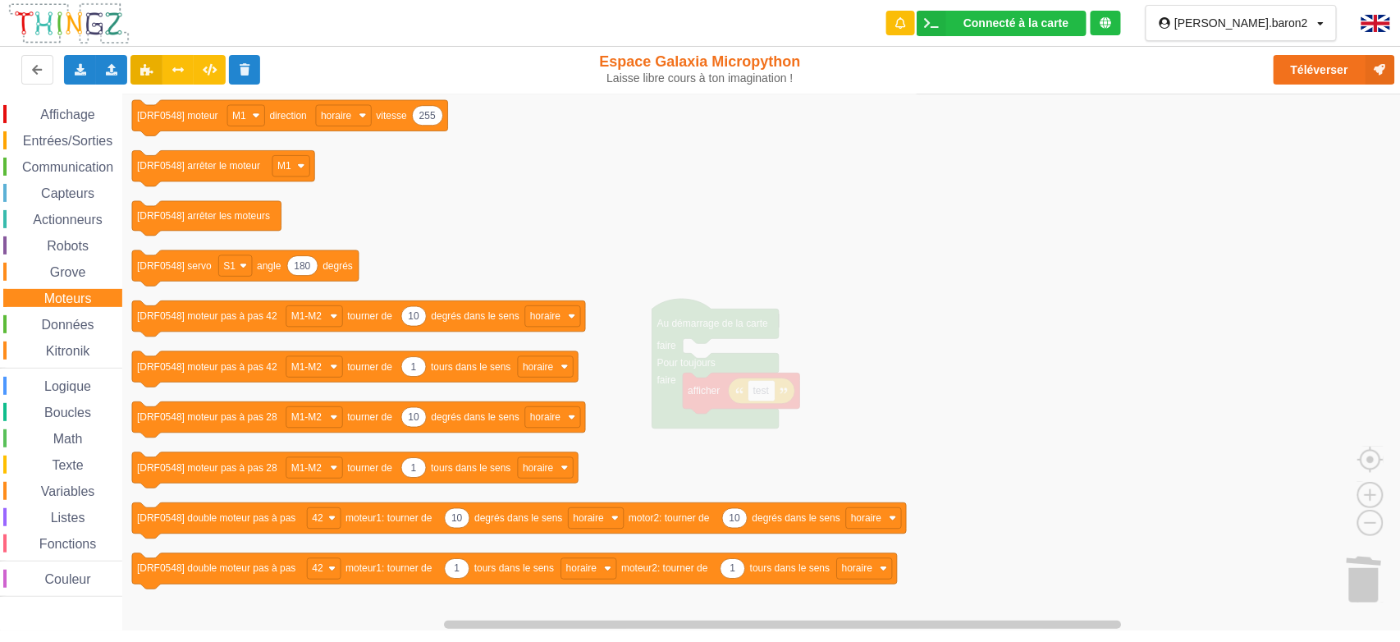
click at [92, 194] on span "Capteurs" at bounding box center [68, 193] width 58 height 14
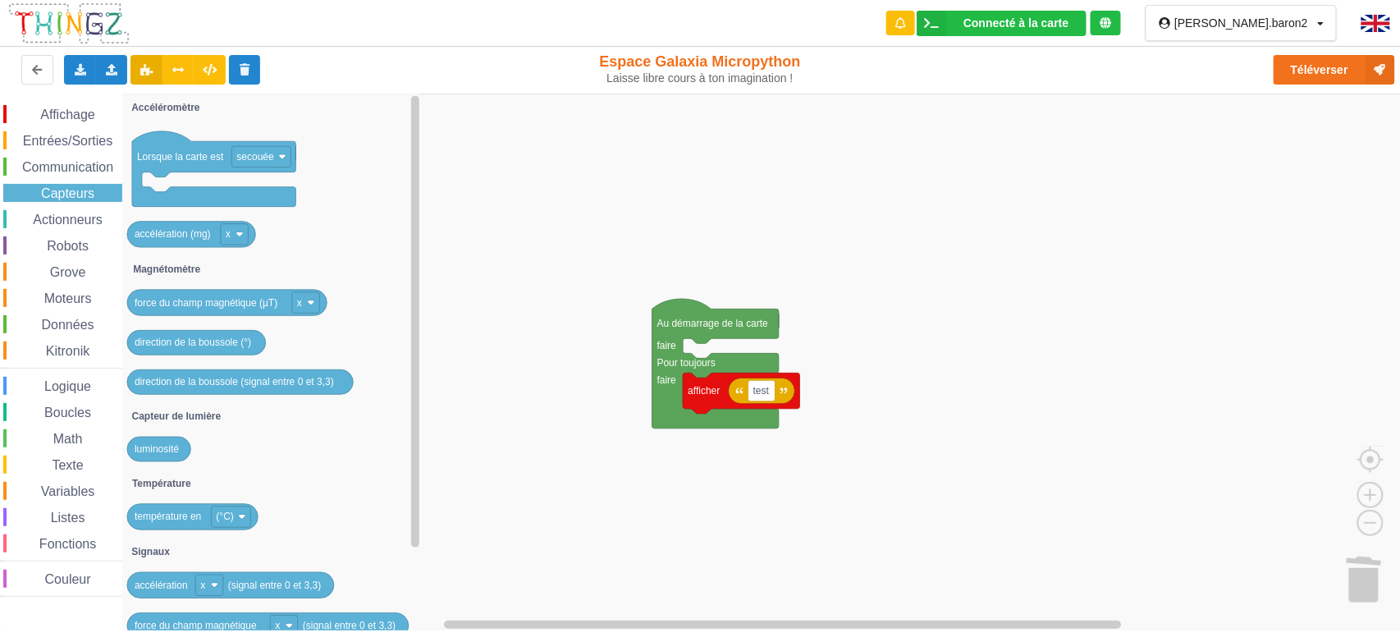
click at [83, 294] on span "Moteurs" at bounding box center [68, 298] width 53 height 14
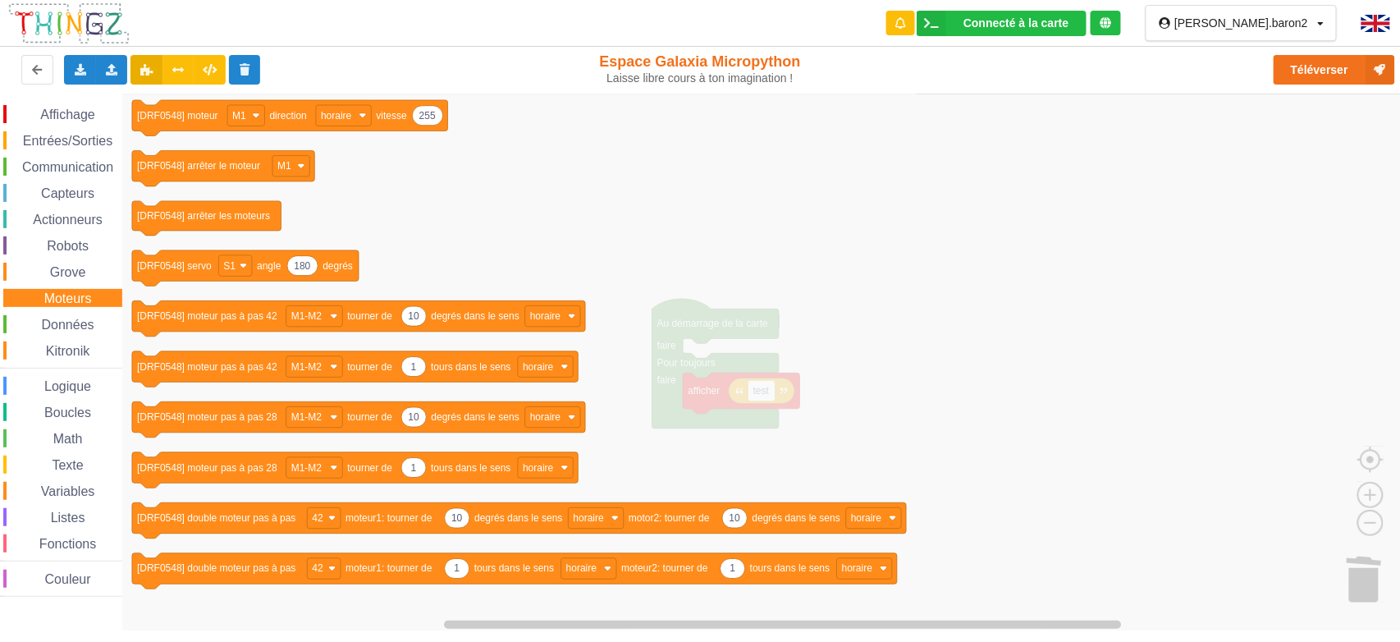
click at [82, 315] on div "Données" at bounding box center [62, 324] width 119 height 18
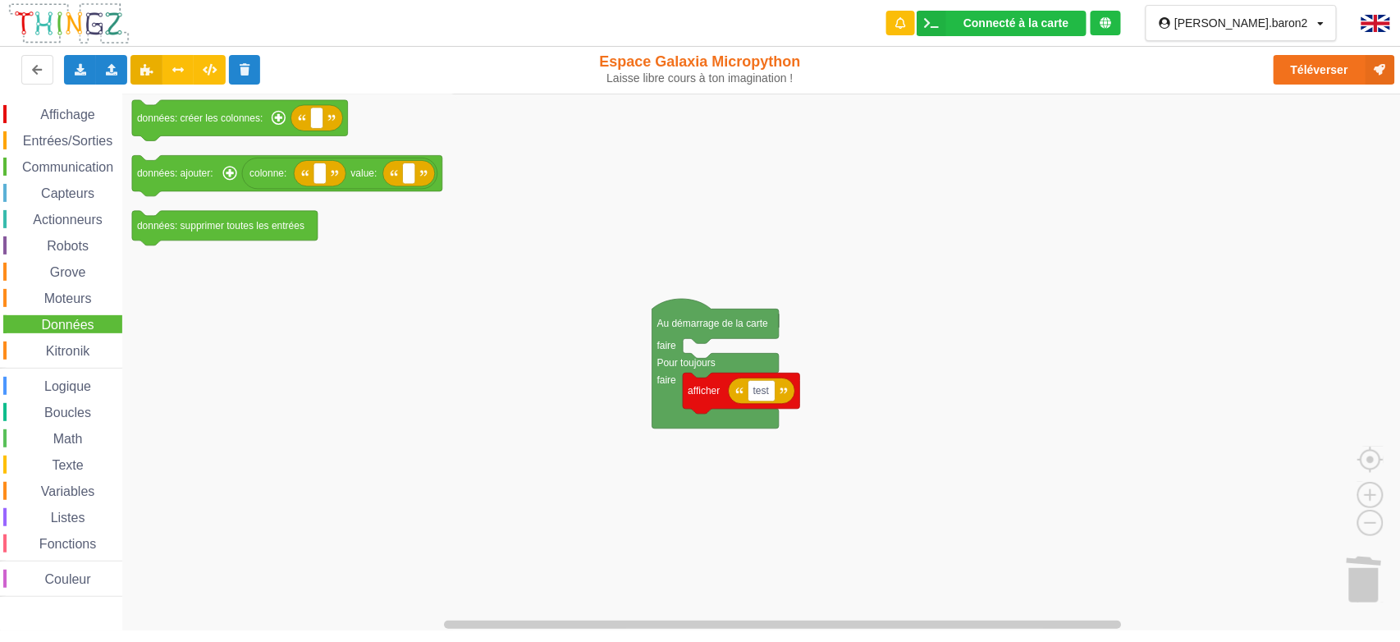
click at [80, 273] on span "Grove" at bounding box center [68, 272] width 41 height 14
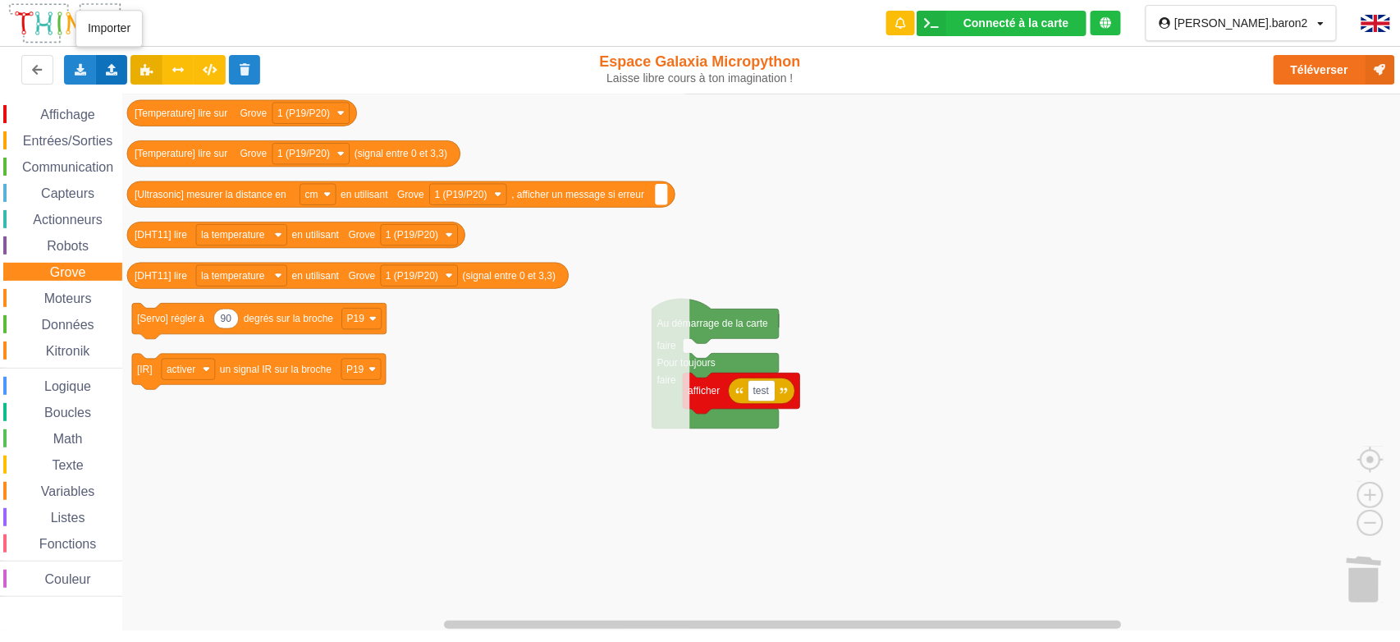
click at [115, 71] on icon at bounding box center [112, 69] width 14 height 10
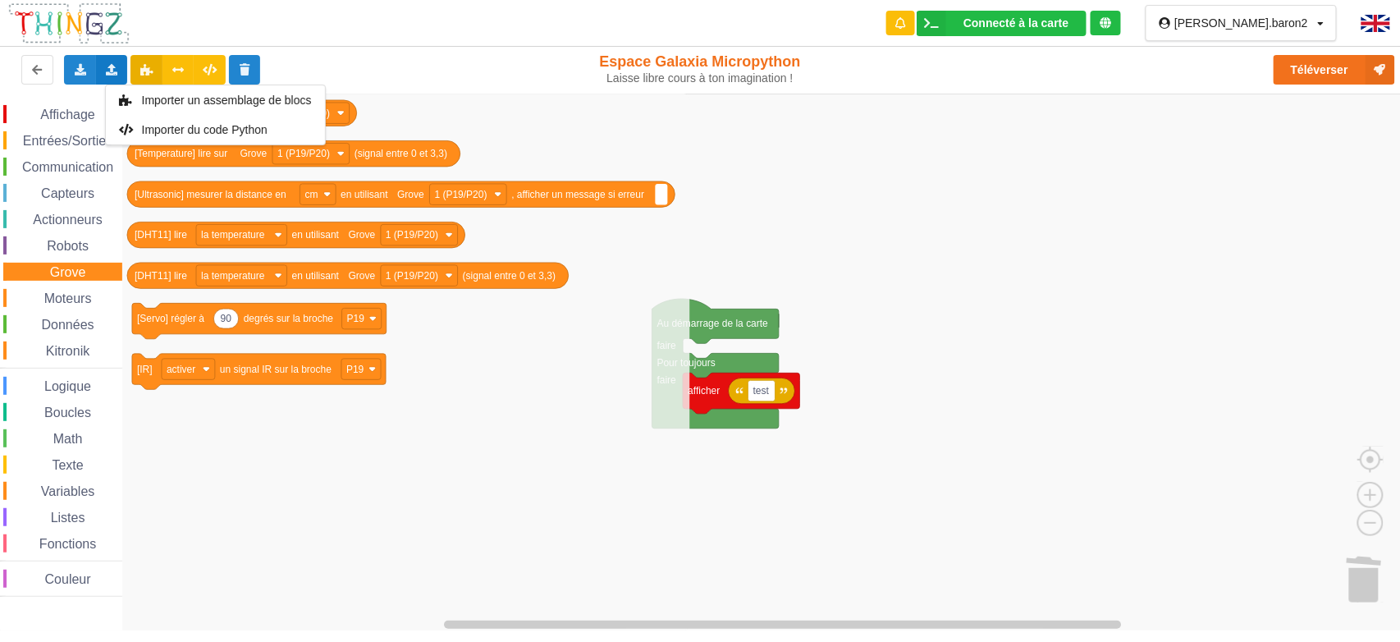
click at [412, 92] on div "Exporter l'assemblage de blocs Exporter l'assemblage de blocs au format Python …" at bounding box center [280, 69] width 574 height 53
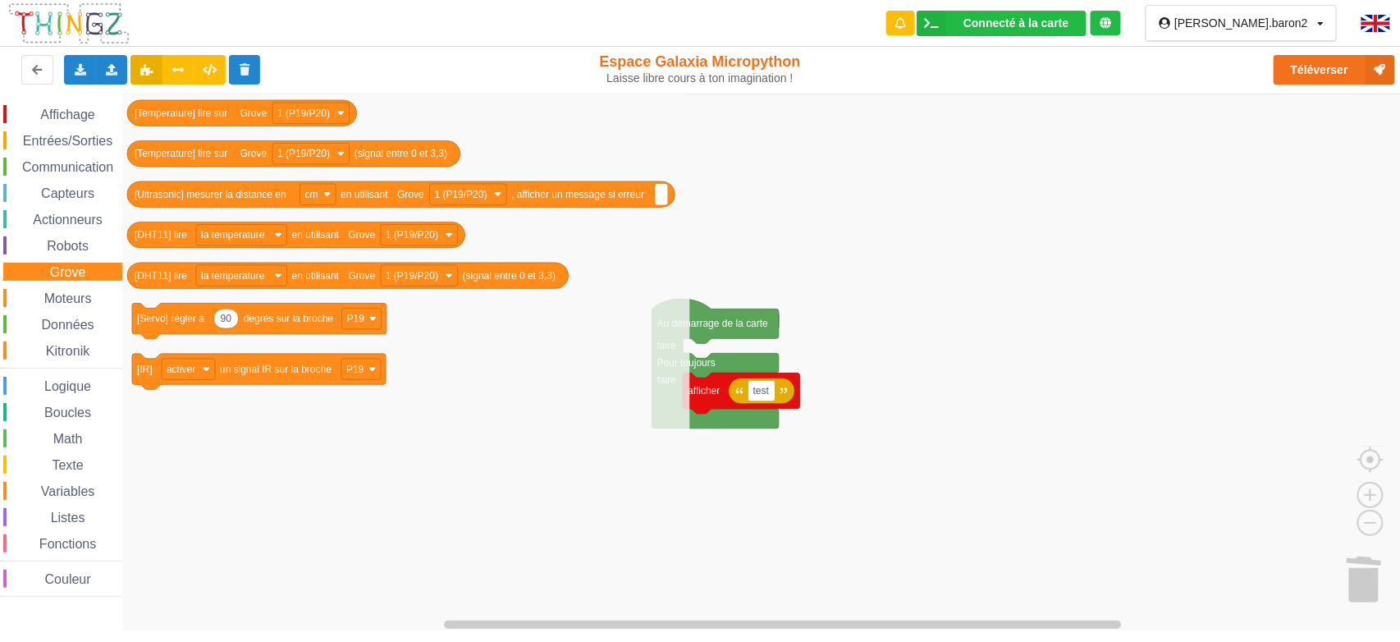
click at [913, 246] on rect "Espace de travail de Blocky" at bounding box center [706, 362] width 1412 height 537
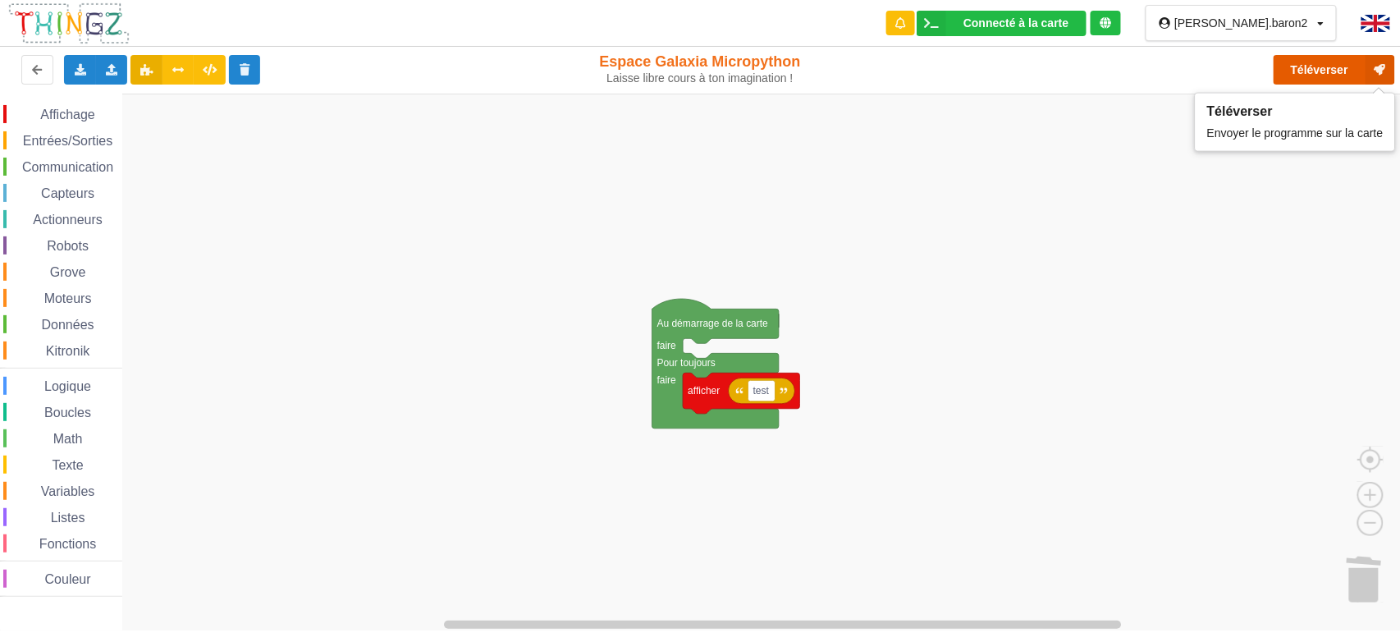
click at [1309, 63] on button "Téléverser" at bounding box center [1333, 70] width 121 height 30
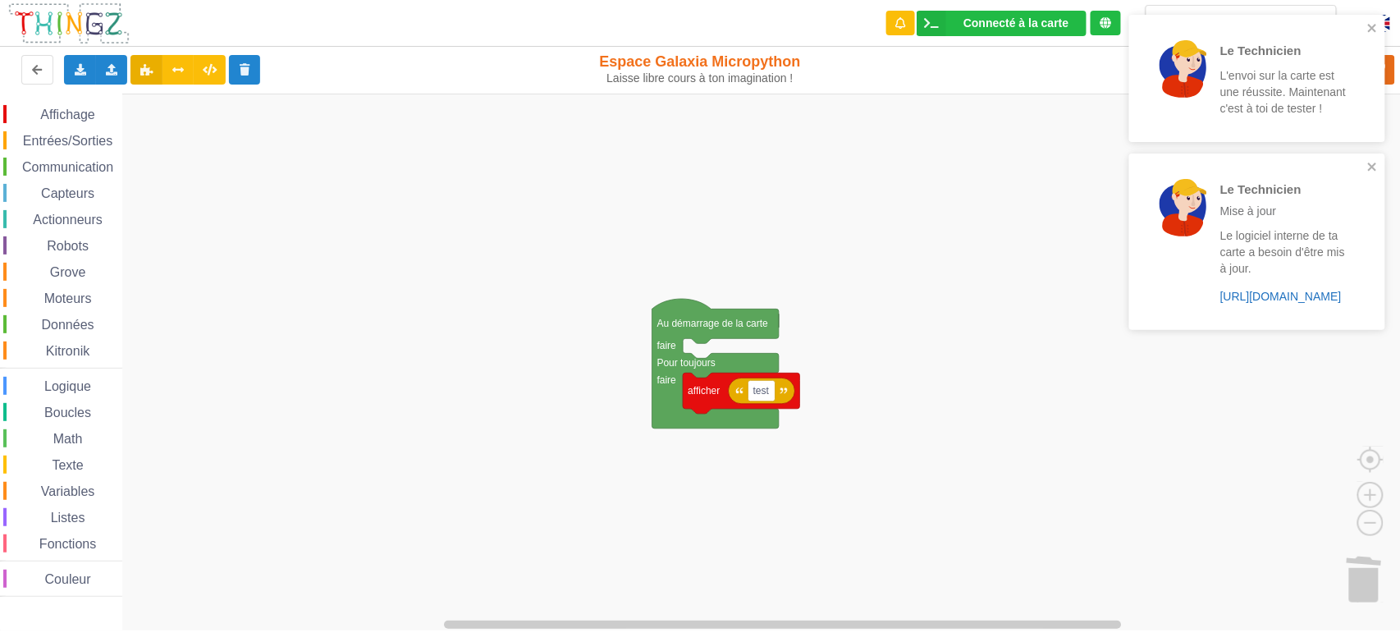
click at [1261, 303] on link "https://play.thingz.co/firmware?micropython=1" at bounding box center [1280, 296] width 121 height 13
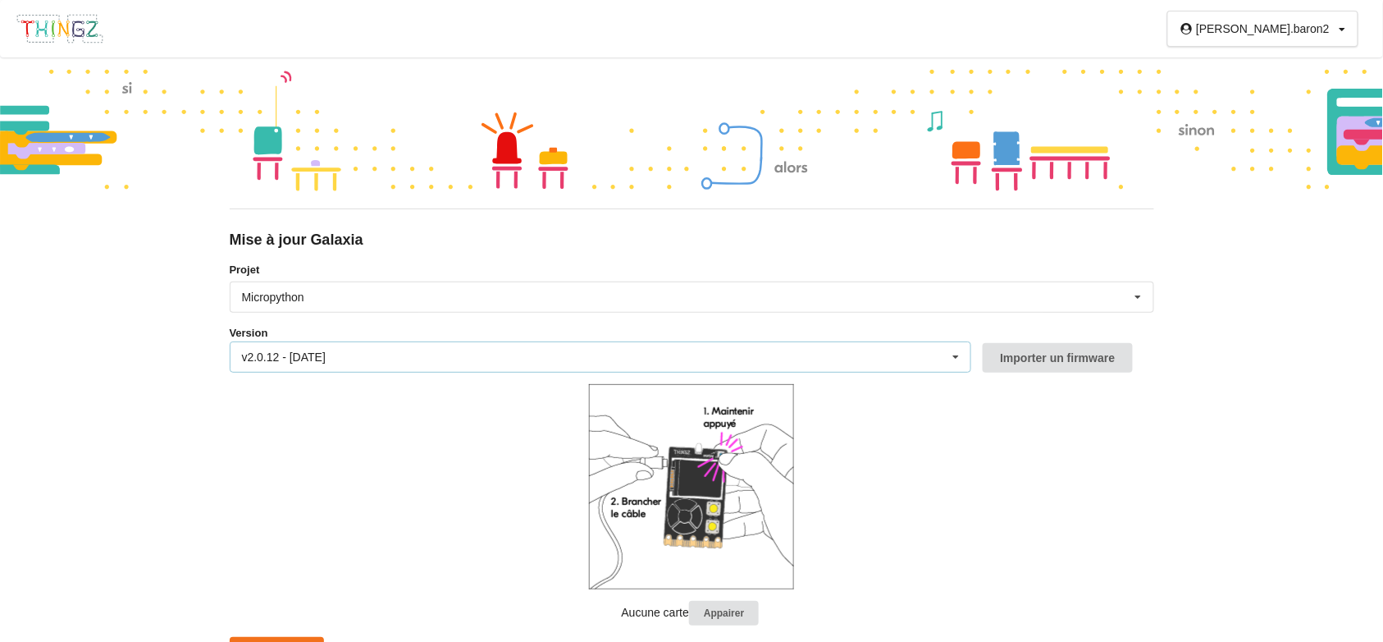
click at [952, 349] on icon at bounding box center [956, 357] width 25 height 30
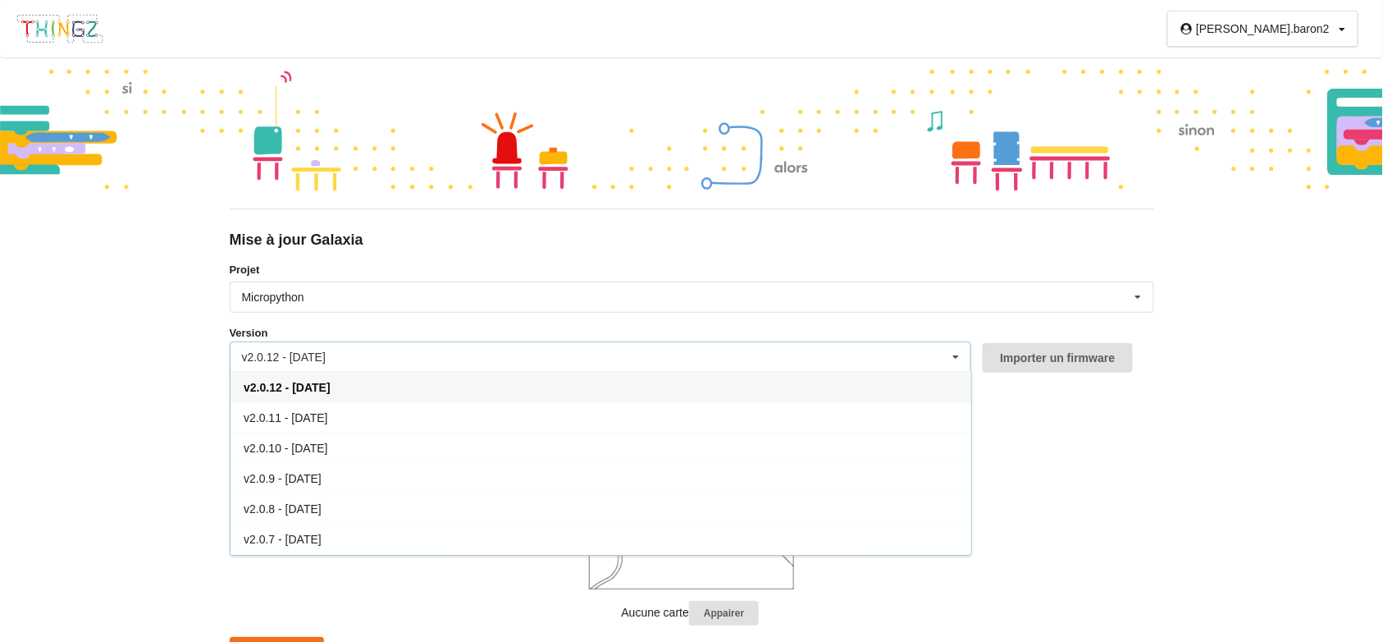
click at [952, 351] on icon at bounding box center [956, 357] width 25 height 30
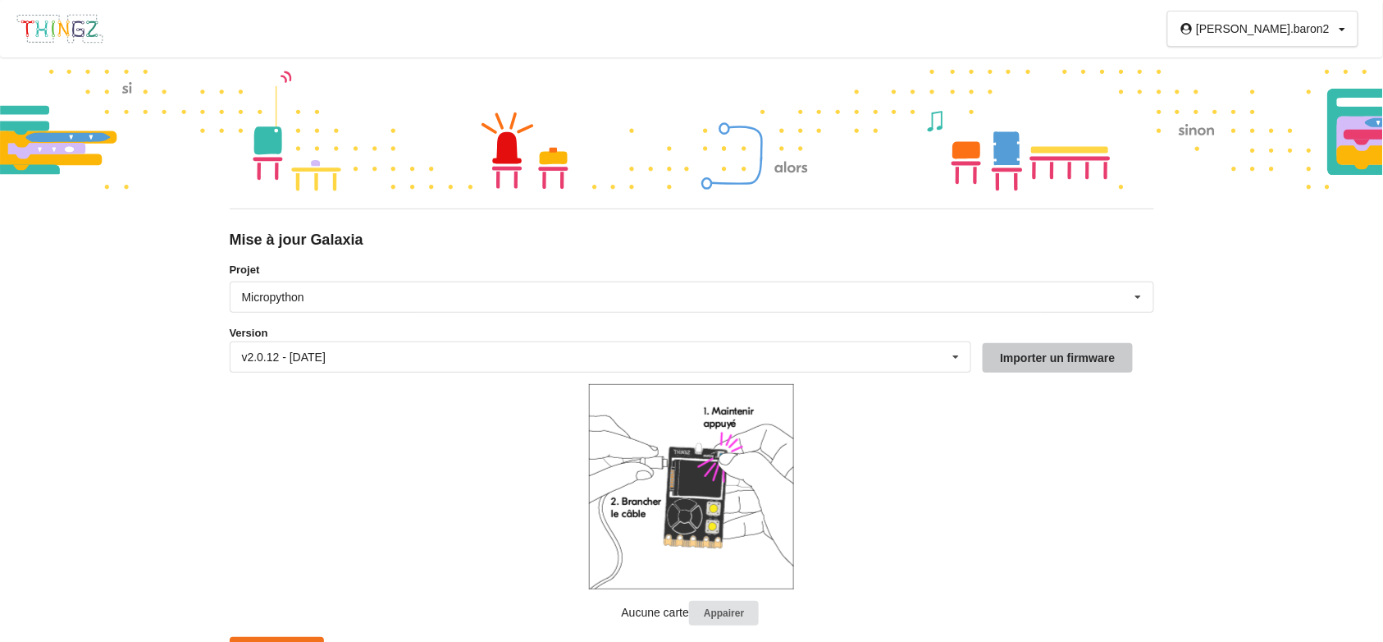
click at [1108, 351] on button "Importer un firmware" at bounding box center [1057, 358] width 149 height 30
click at [404, 296] on div "Micropython Micropython Circuitpython" at bounding box center [692, 296] width 925 height 31
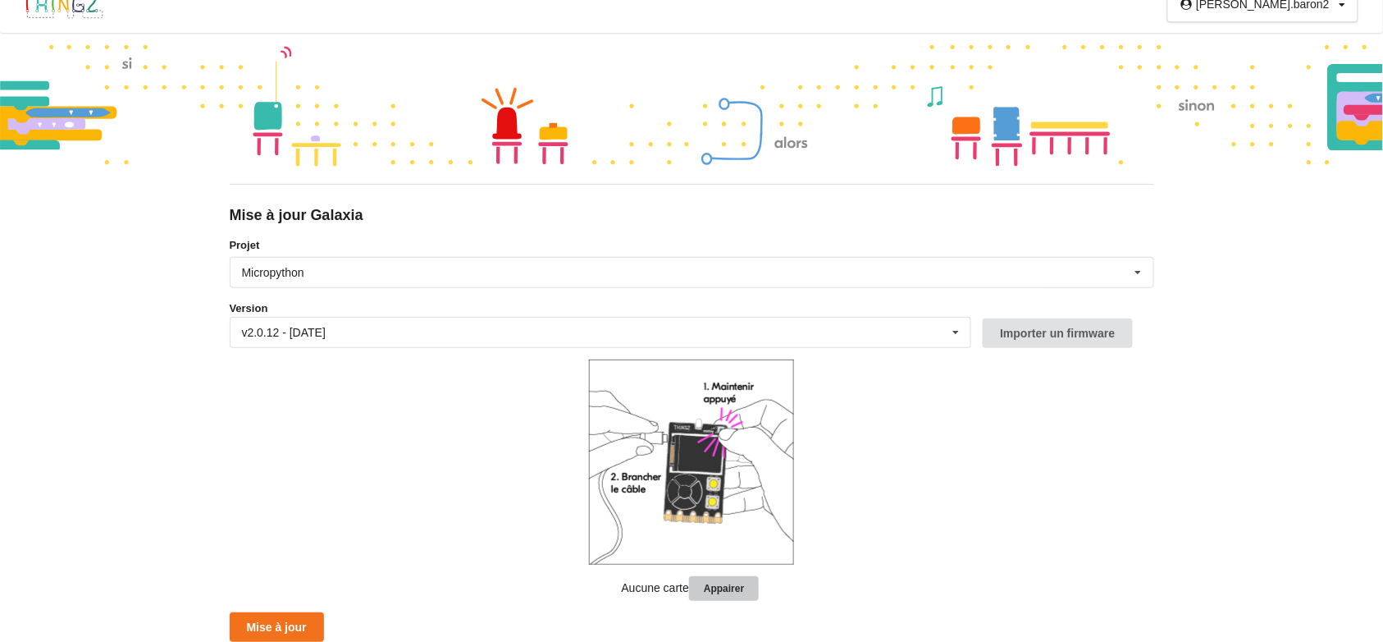
click at [701, 588] on button "Appairer" at bounding box center [724, 588] width 70 height 25
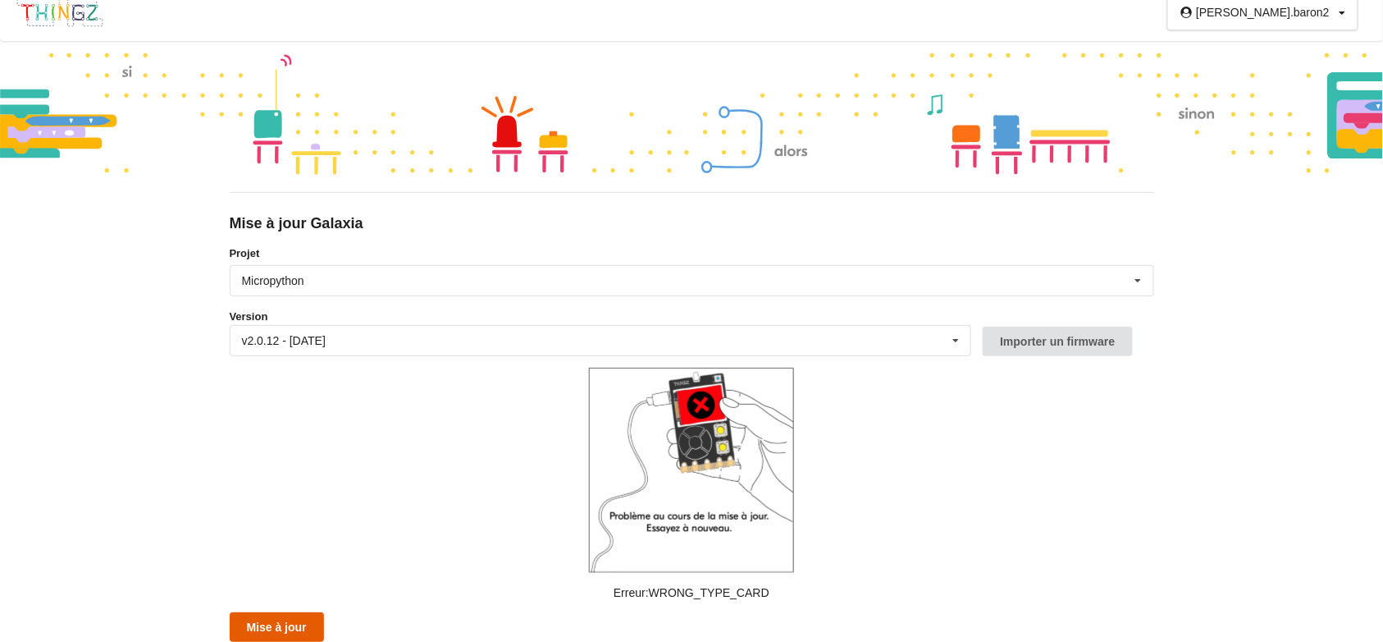
click at [267, 624] on button "Mise à jour" at bounding box center [277, 627] width 94 height 30
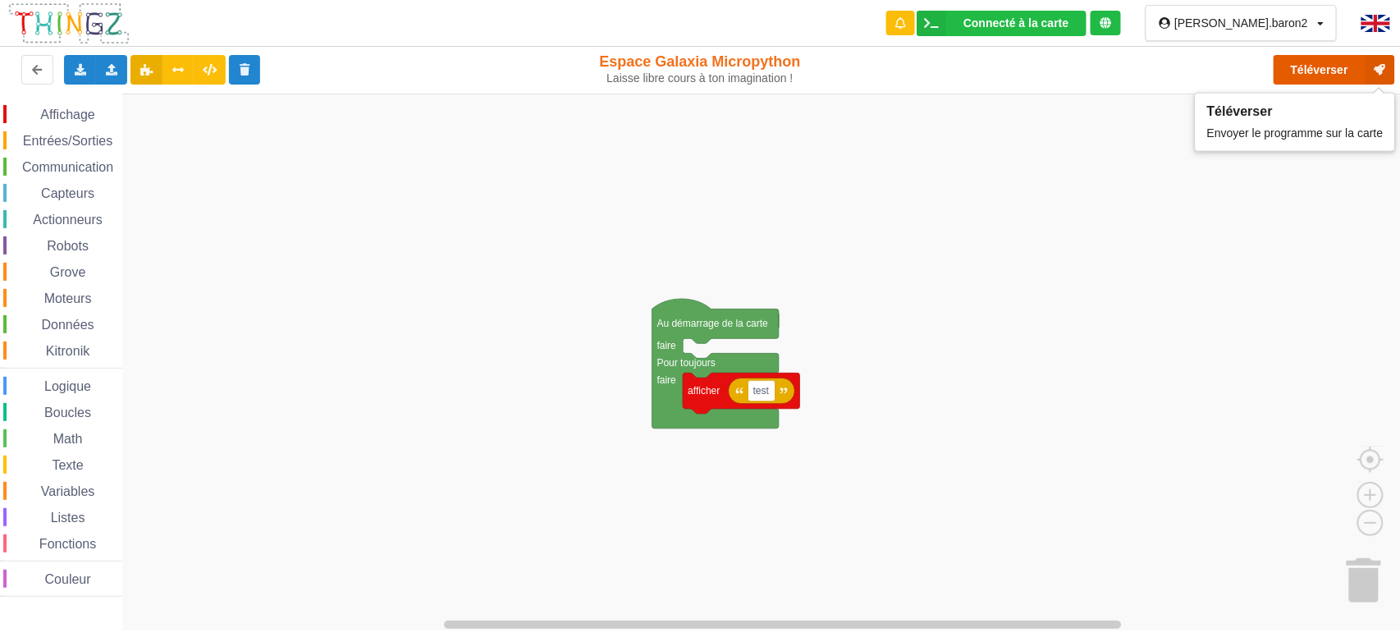
click at [1321, 76] on button "Téléverser" at bounding box center [1333, 70] width 121 height 30
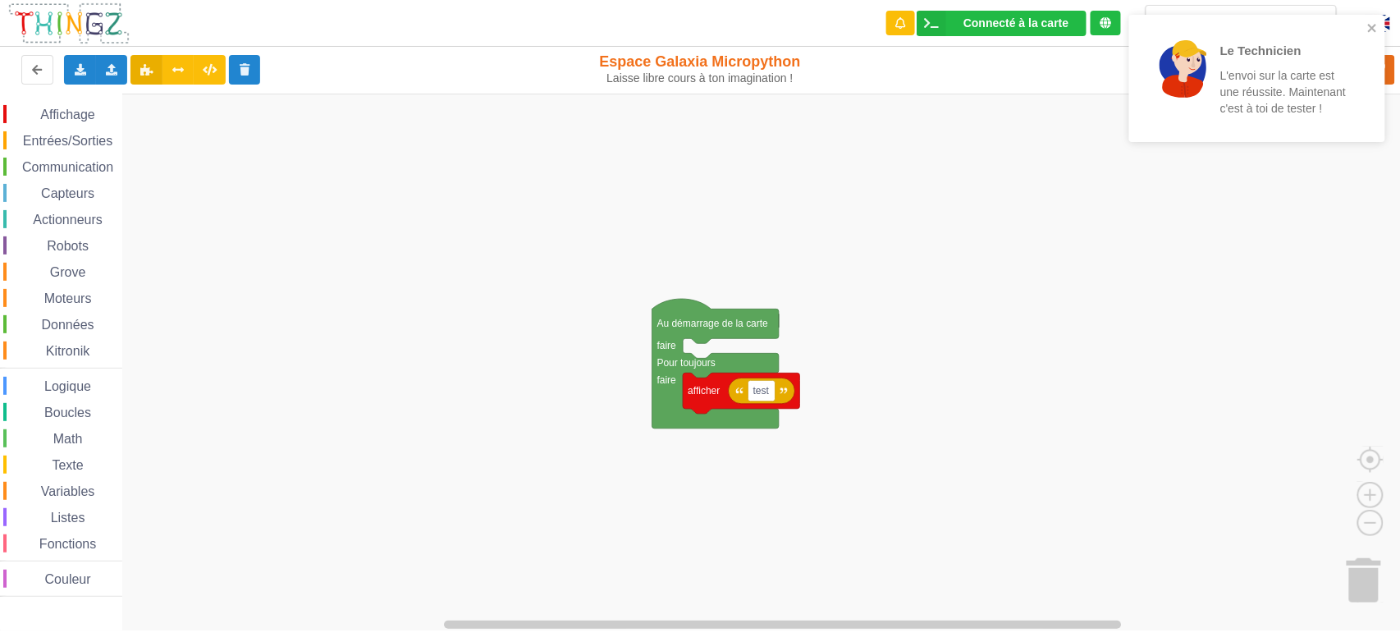
click at [40, 572] on div "Couleur" at bounding box center [62, 578] width 119 height 18
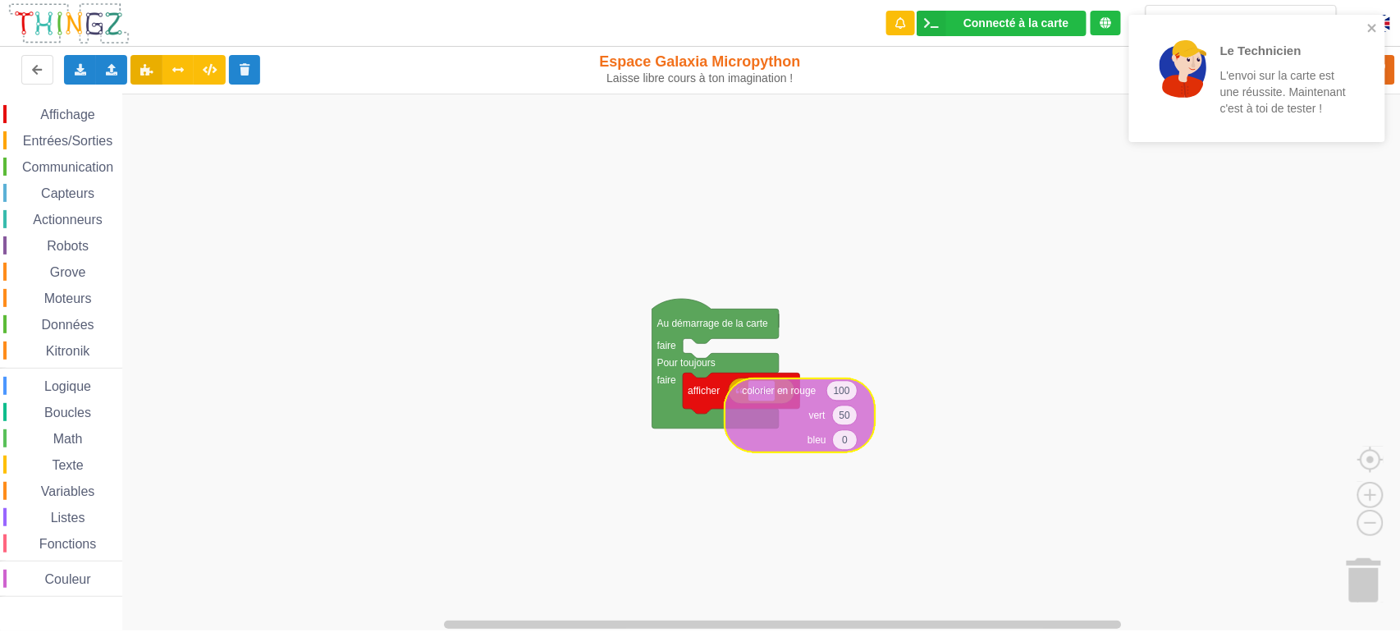
click at [762, 392] on div "Affichage Entrées/Sorties Communication Capteurs Actionneurs Robots Grove Moteu…" at bounding box center [705, 362] width 1411 height 537
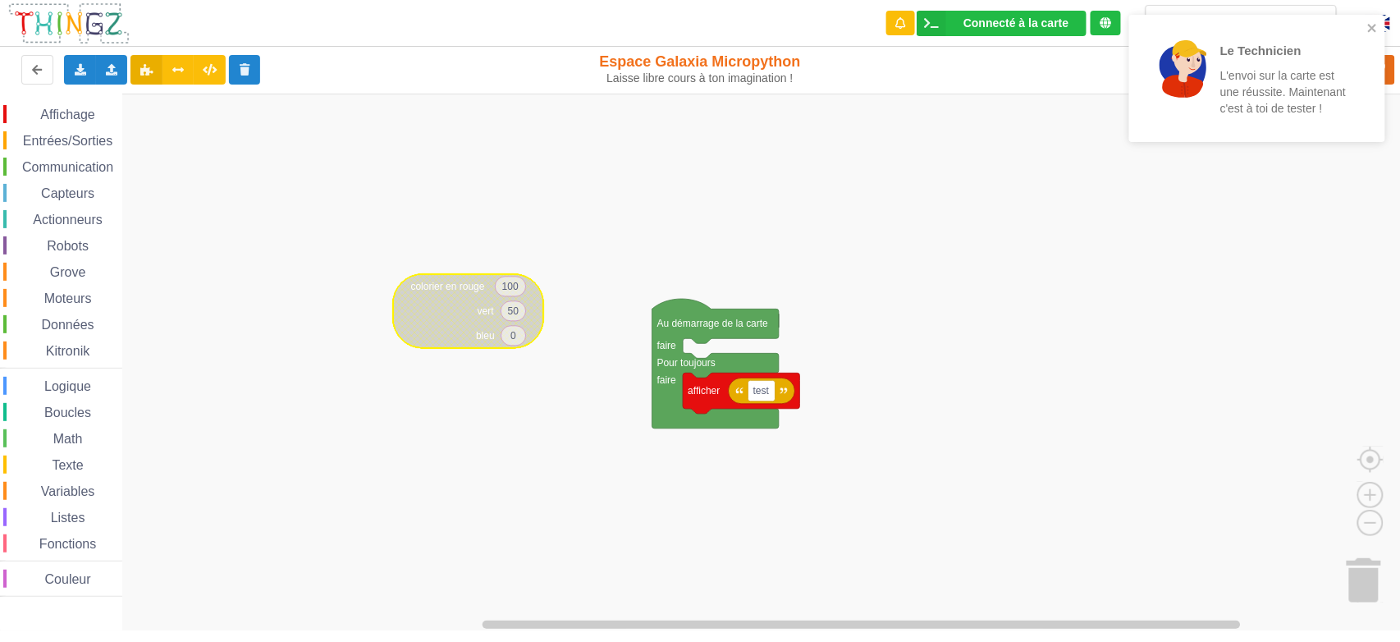
click at [66, 116] on span "Affichage" at bounding box center [67, 114] width 59 height 14
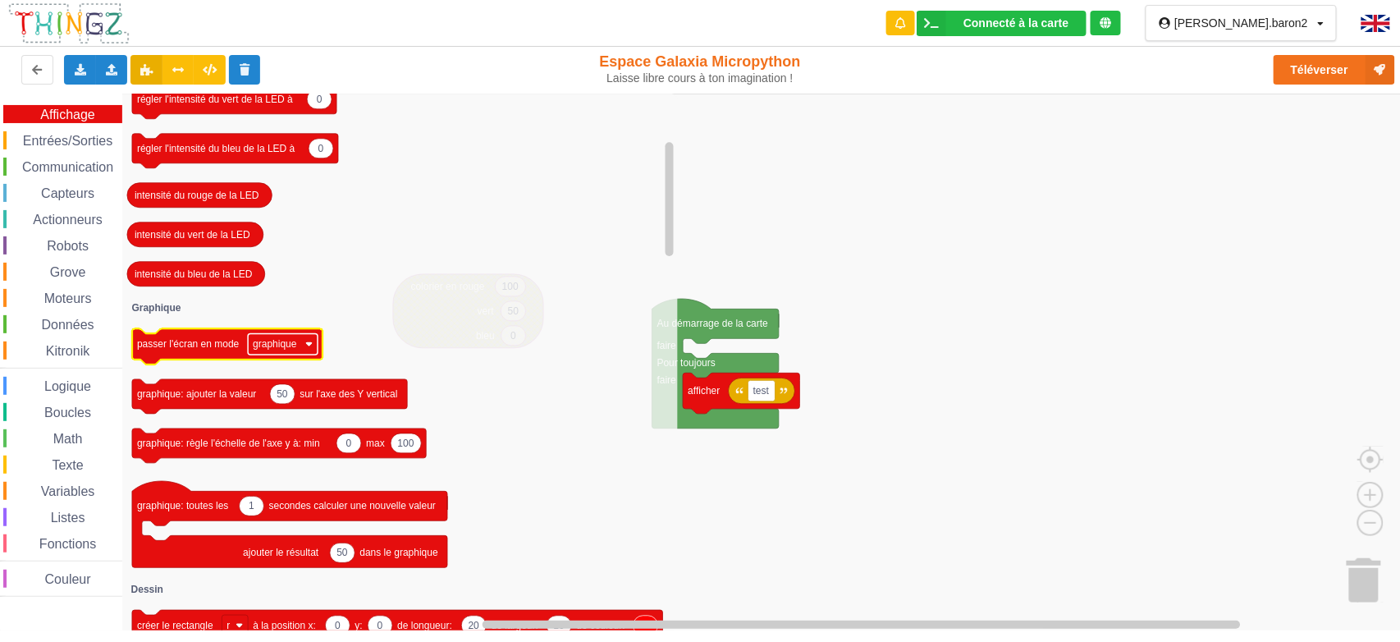
click at [313, 345] on rect "Espace de travail de Blocky" at bounding box center [283, 343] width 70 height 21
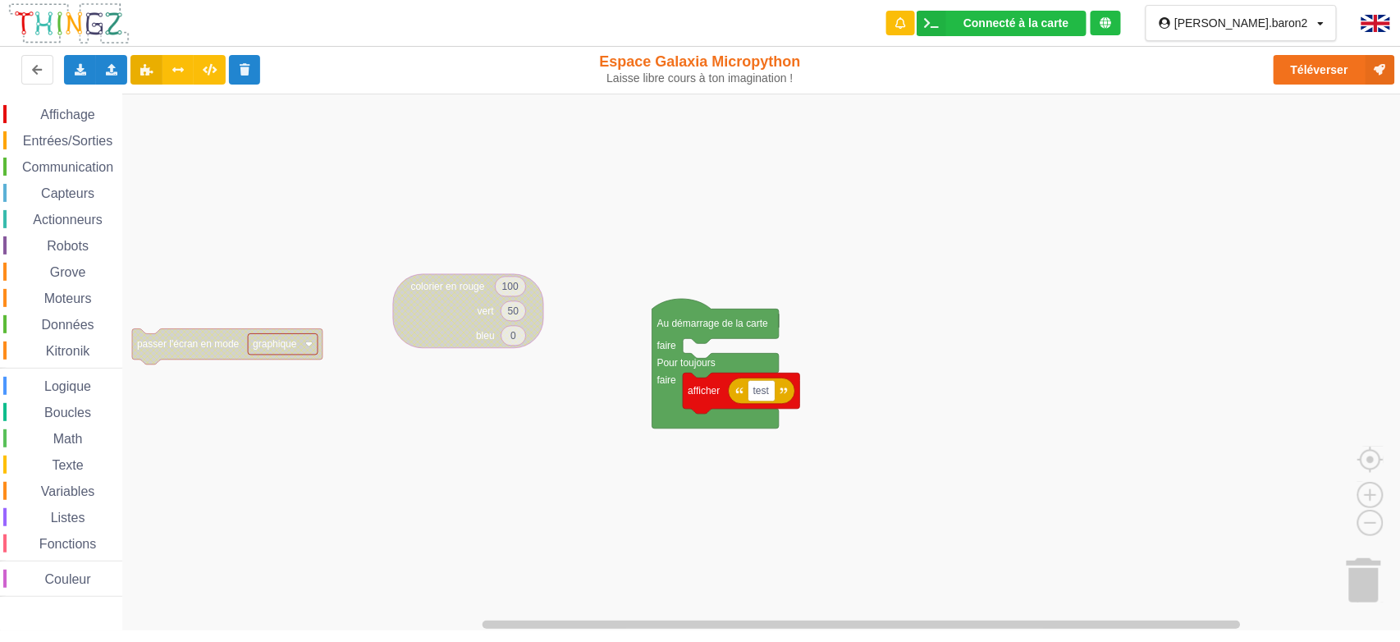
click at [313, 345] on rect "Espace de travail de Blocky" at bounding box center [283, 343] width 70 height 21
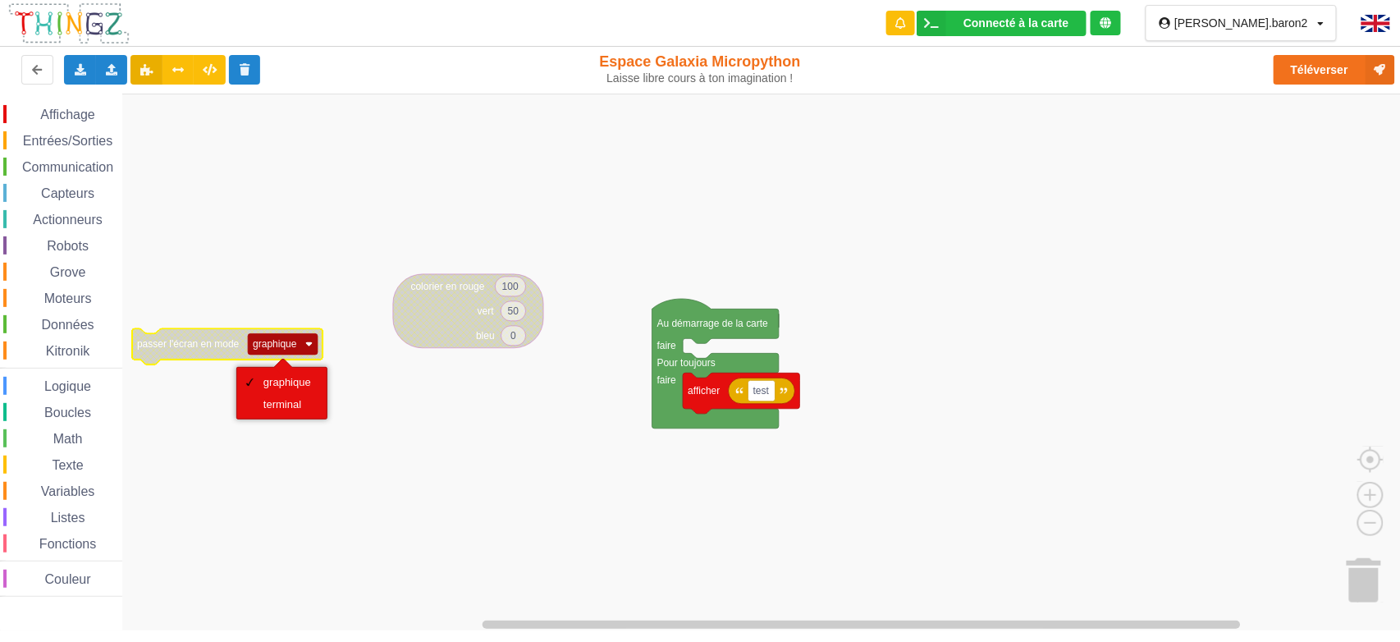
click at [325, 205] on rect "Espace de travail de Blocky" at bounding box center [706, 362] width 1412 height 537
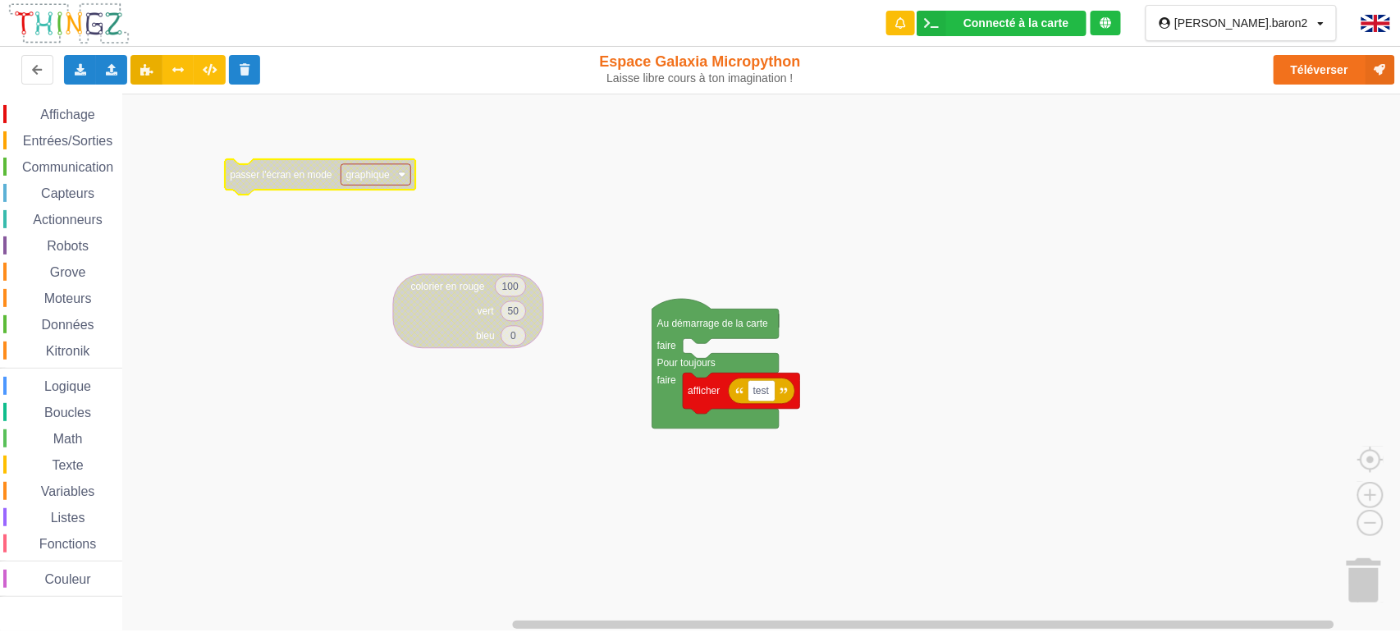
click at [90, 116] on span "Affichage" at bounding box center [67, 114] width 59 height 14
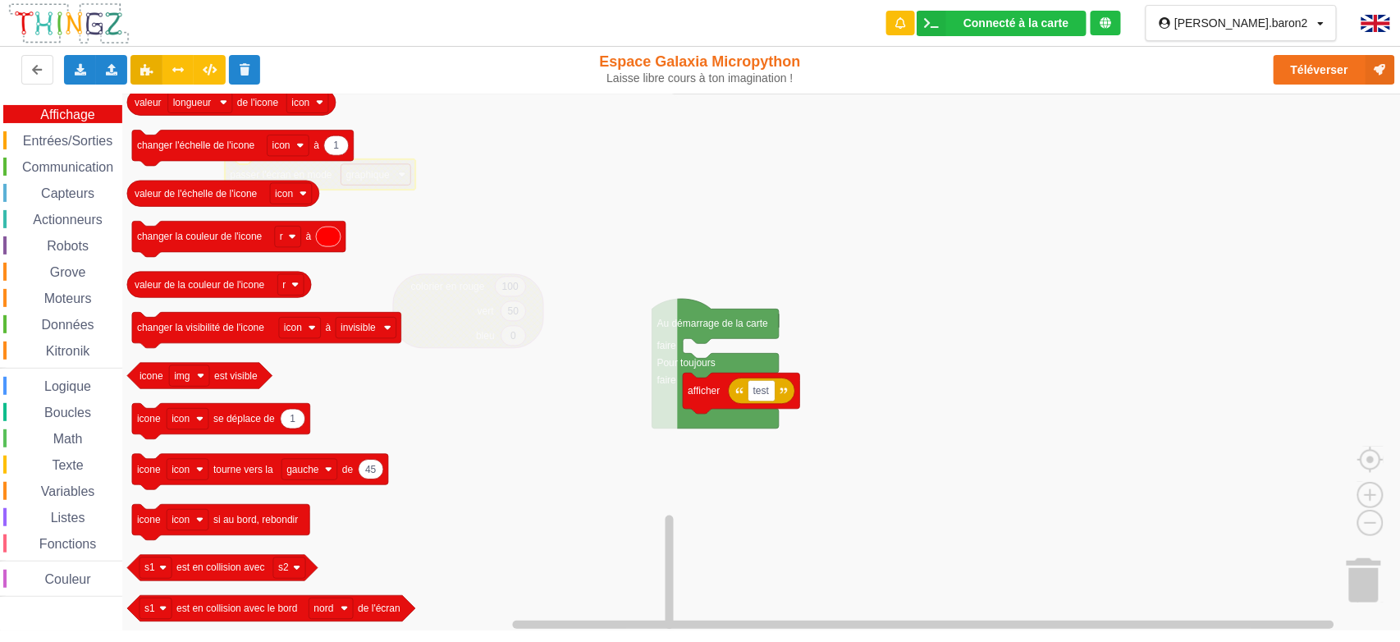
click at [86, 192] on span "Capteurs" at bounding box center [68, 193] width 58 height 14
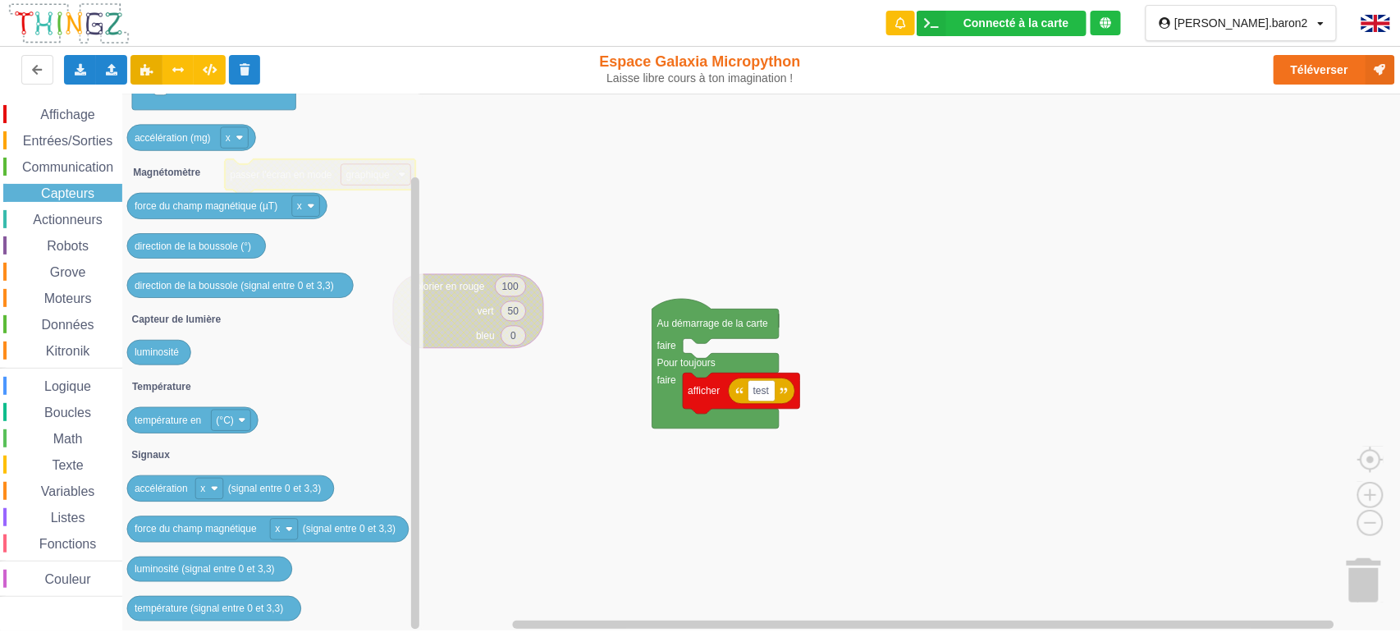
click at [1385, 21] on img at bounding box center [1375, 23] width 29 height 17
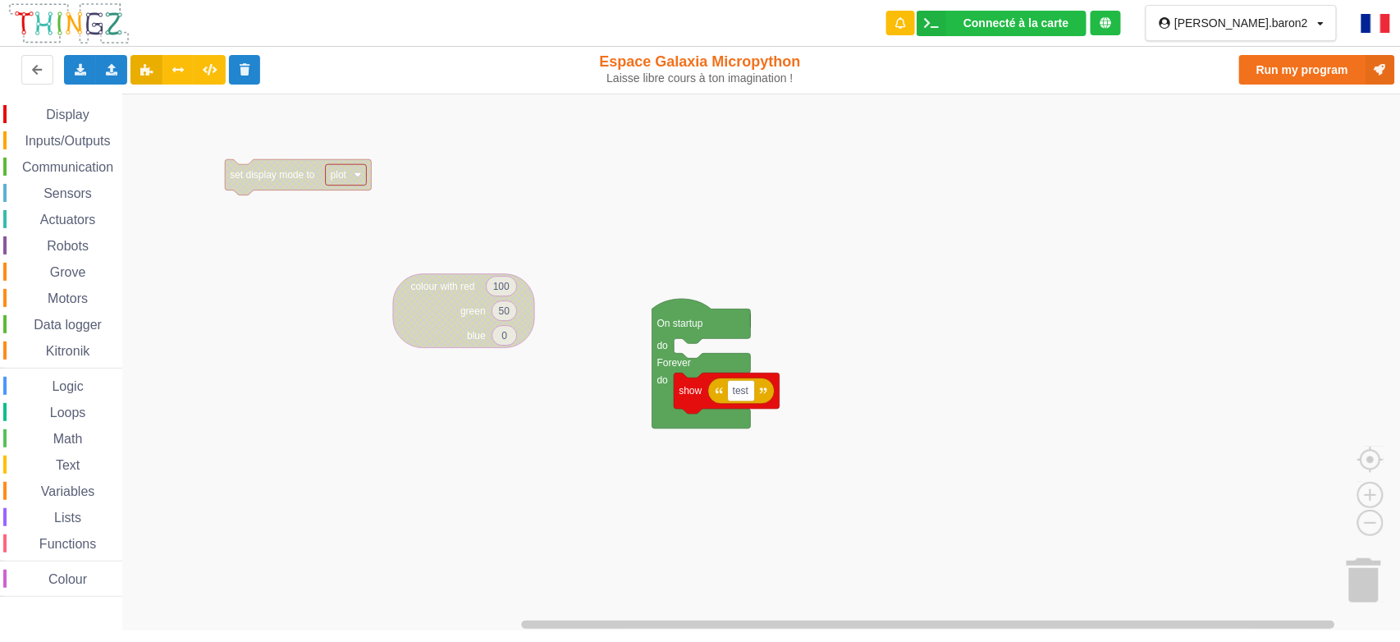
click at [74, 132] on div "Inputs/Outputs" at bounding box center [62, 140] width 119 height 18
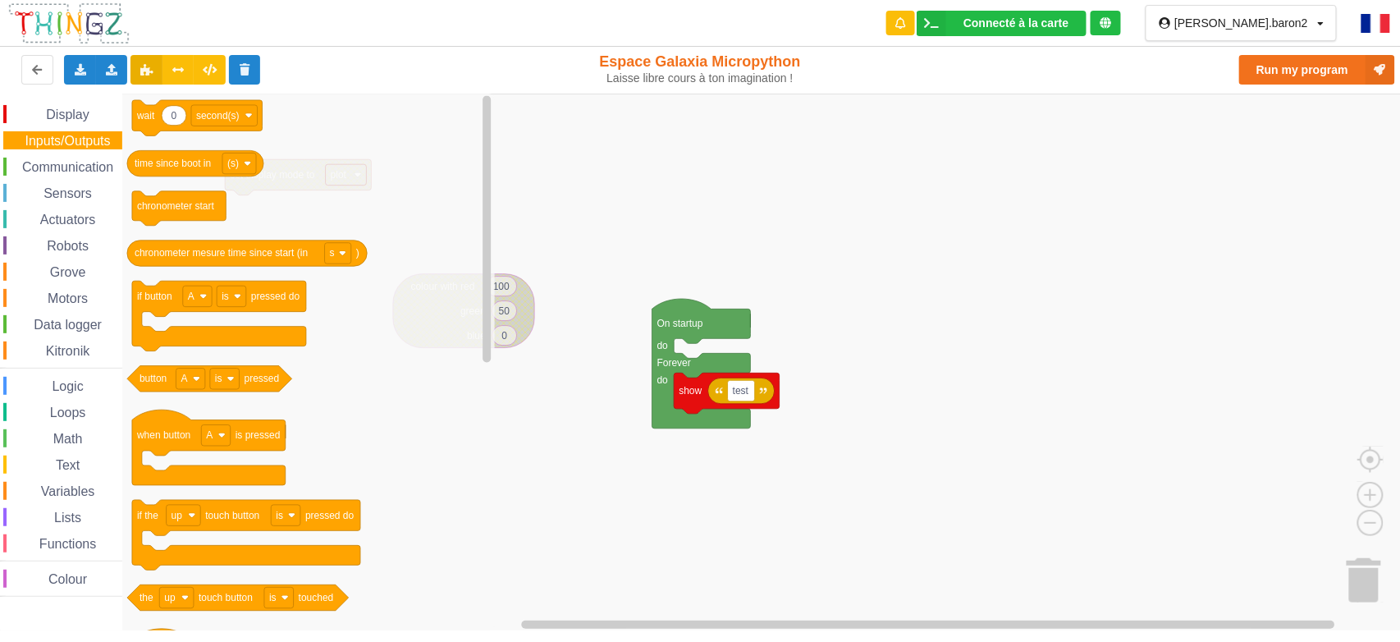
click at [67, 158] on div "Communication" at bounding box center [62, 167] width 119 height 18
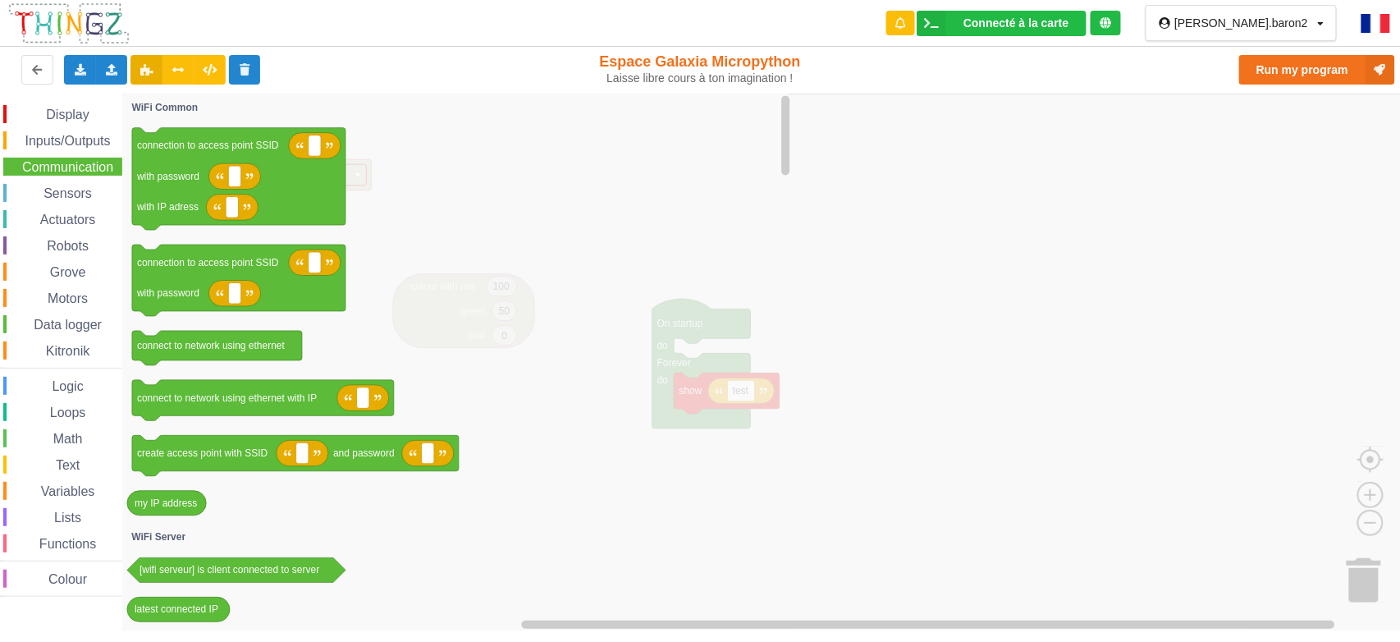
click at [67, 181] on div "Display Inputs/Outputs Communication Sensors Actuators Robots Grove Motors Data…" at bounding box center [61, 350] width 122 height 491
click at [66, 187] on span "Sensors" at bounding box center [67, 193] width 53 height 14
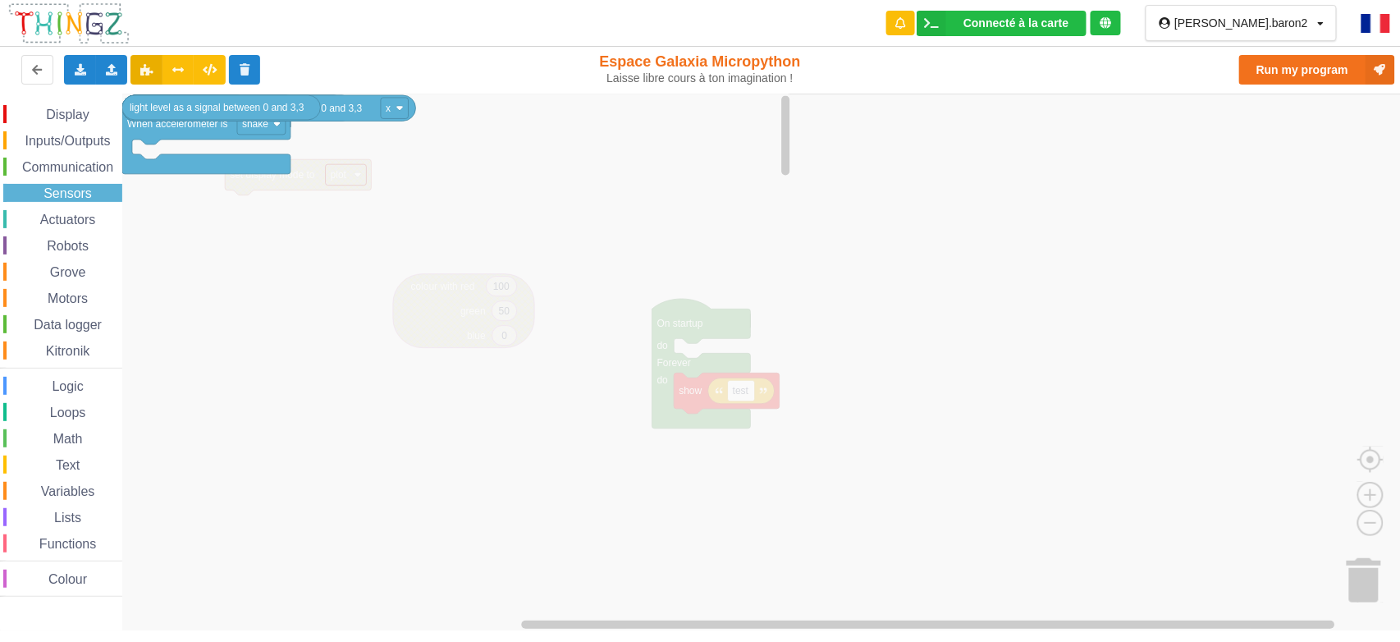
click at [148, 180] on icon "Blockly Workspace" at bounding box center [457, 362] width 671 height 537
click at [69, 212] on span "Actuators" at bounding box center [68, 219] width 61 height 14
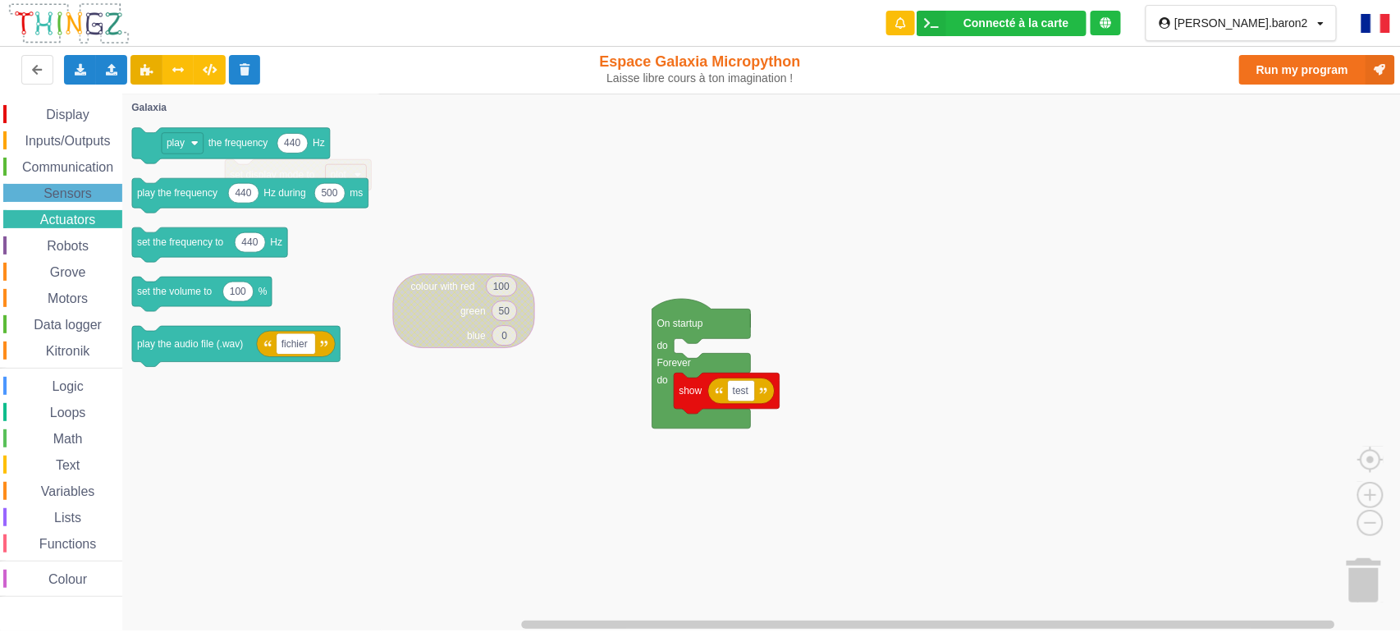
click at [73, 233] on div "Display Inputs/Outputs Communication Sensors Actuators Robots Grove Motors Data…" at bounding box center [61, 350] width 122 height 491
click at [72, 241] on span "Robots" at bounding box center [67, 246] width 47 height 14
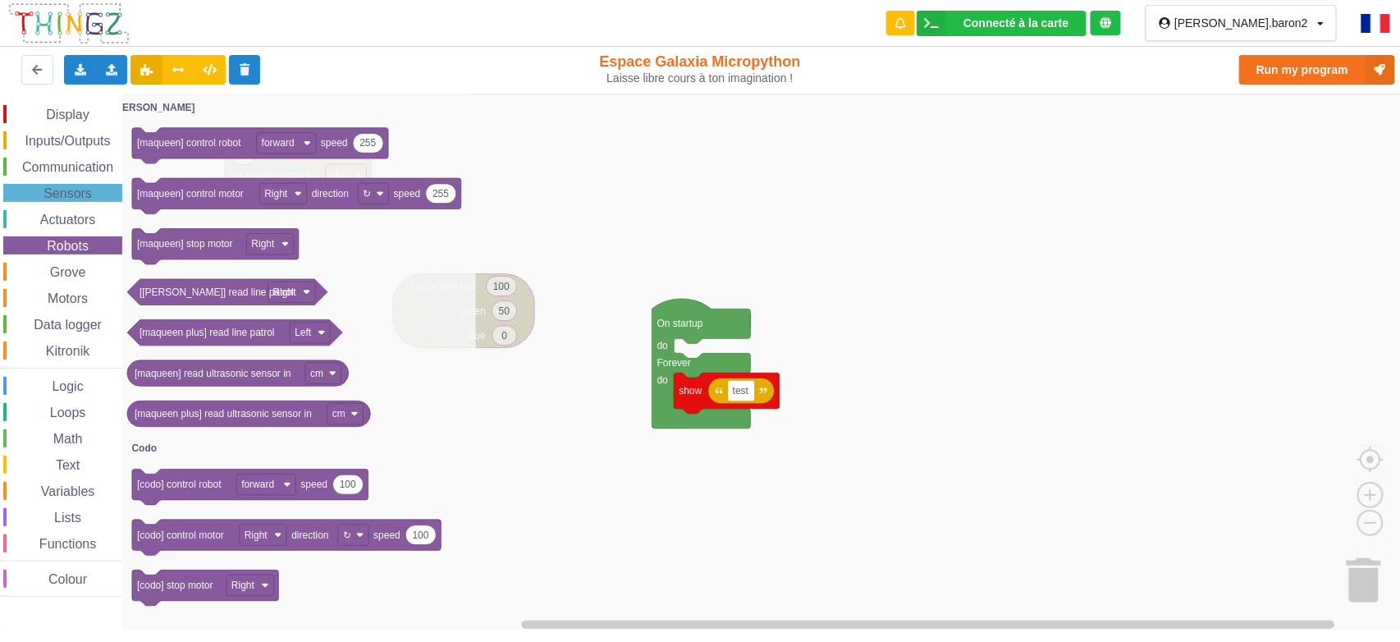
click at [79, 267] on span "Grove" at bounding box center [68, 272] width 41 height 14
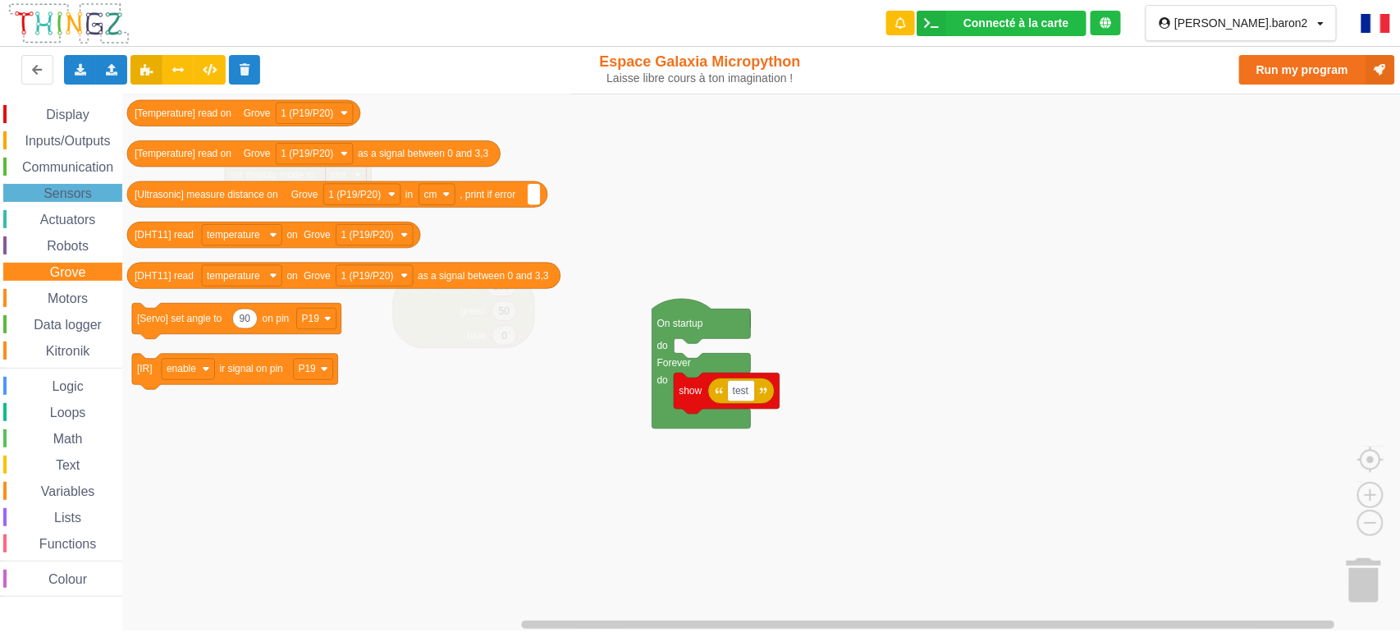
click at [96, 292] on div "Motors" at bounding box center [62, 298] width 119 height 18
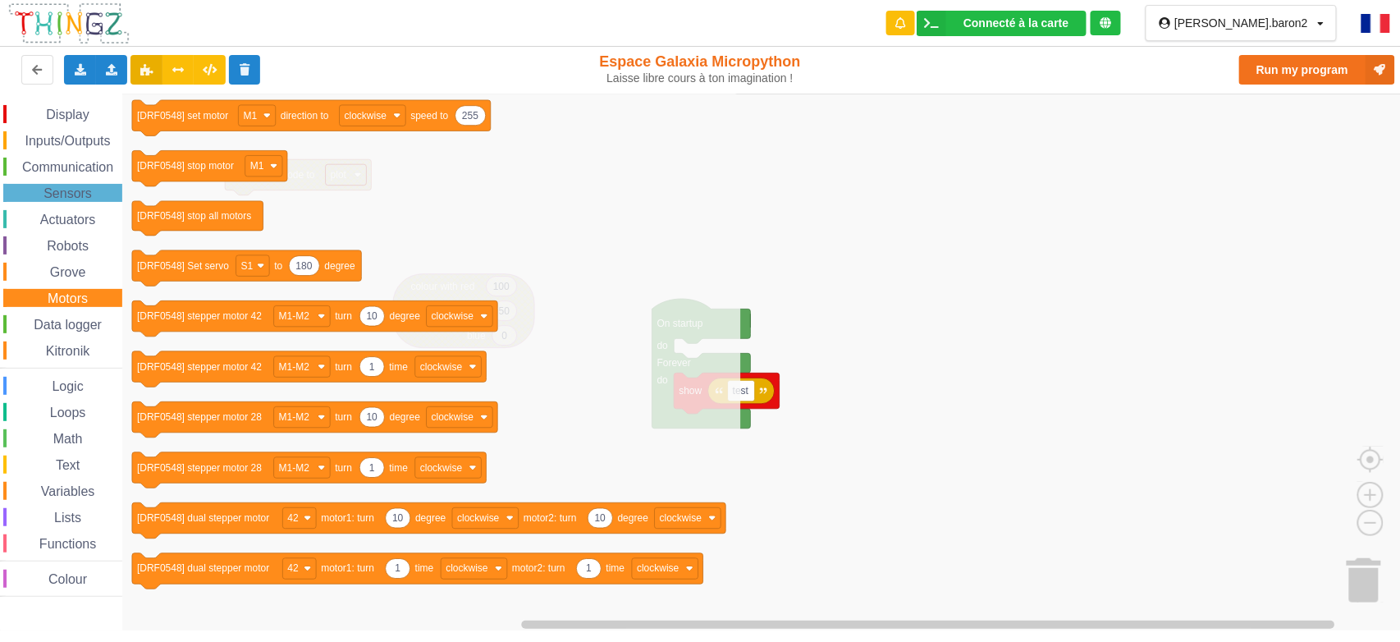
click at [93, 322] on span "Data logger" at bounding box center [67, 324] width 73 height 14
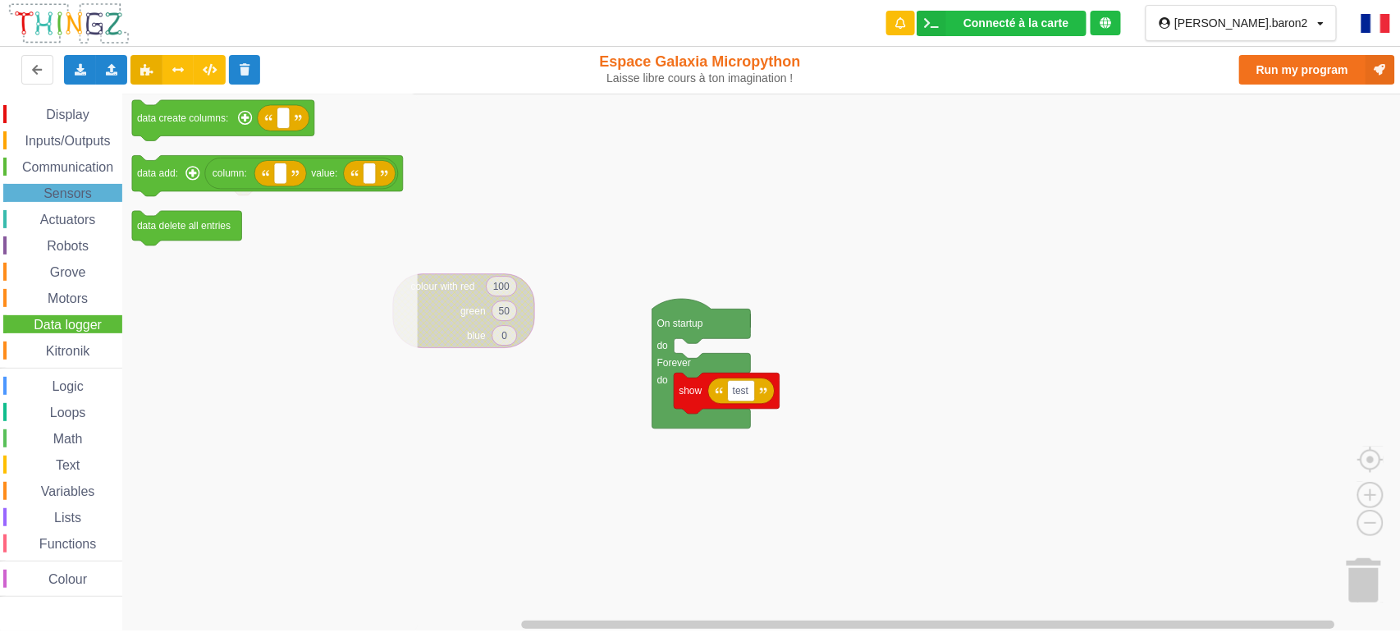
click at [87, 348] on span "Kitronik" at bounding box center [67, 351] width 48 height 14
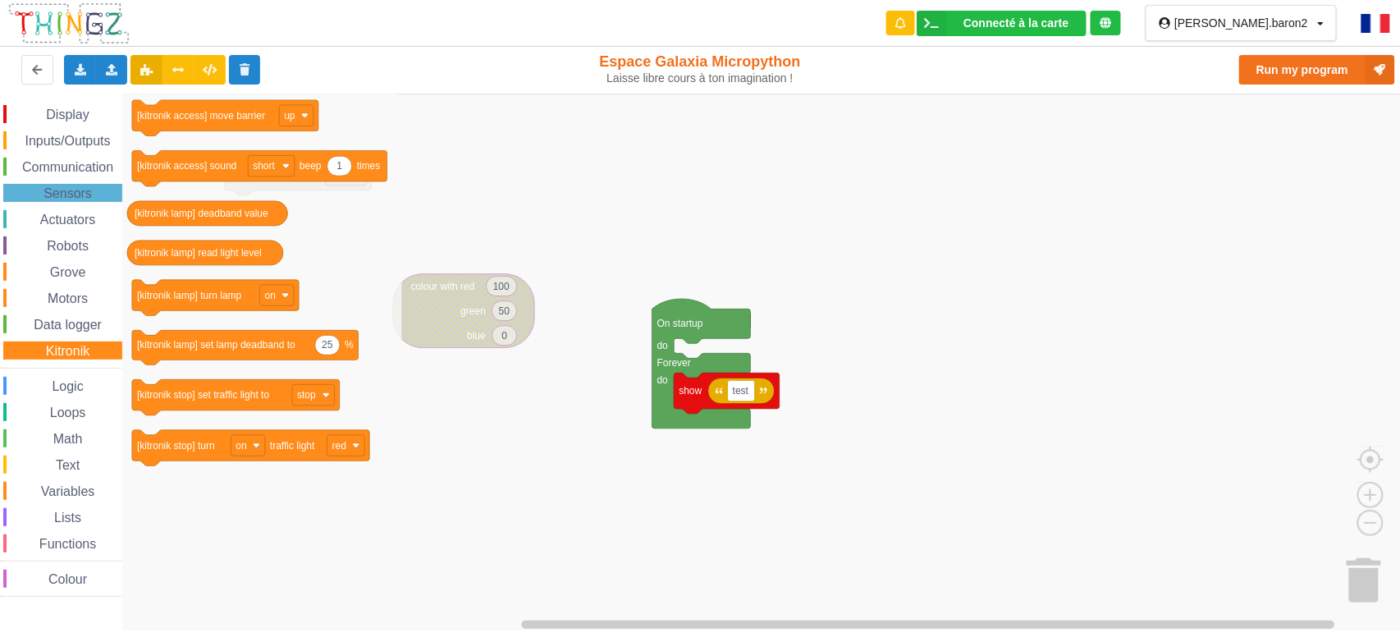
click at [76, 276] on span "Grove" at bounding box center [68, 272] width 41 height 14
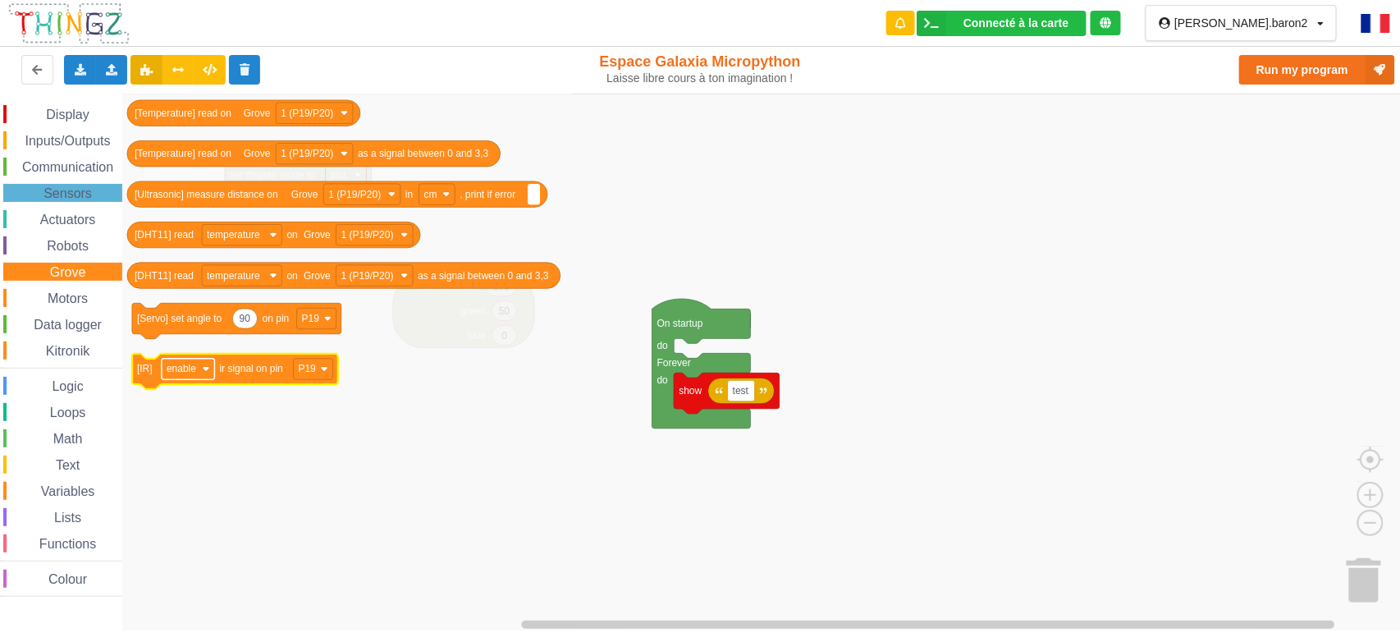
click at [200, 368] on rect "Blockly Workspace" at bounding box center [188, 369] width 53 height 21
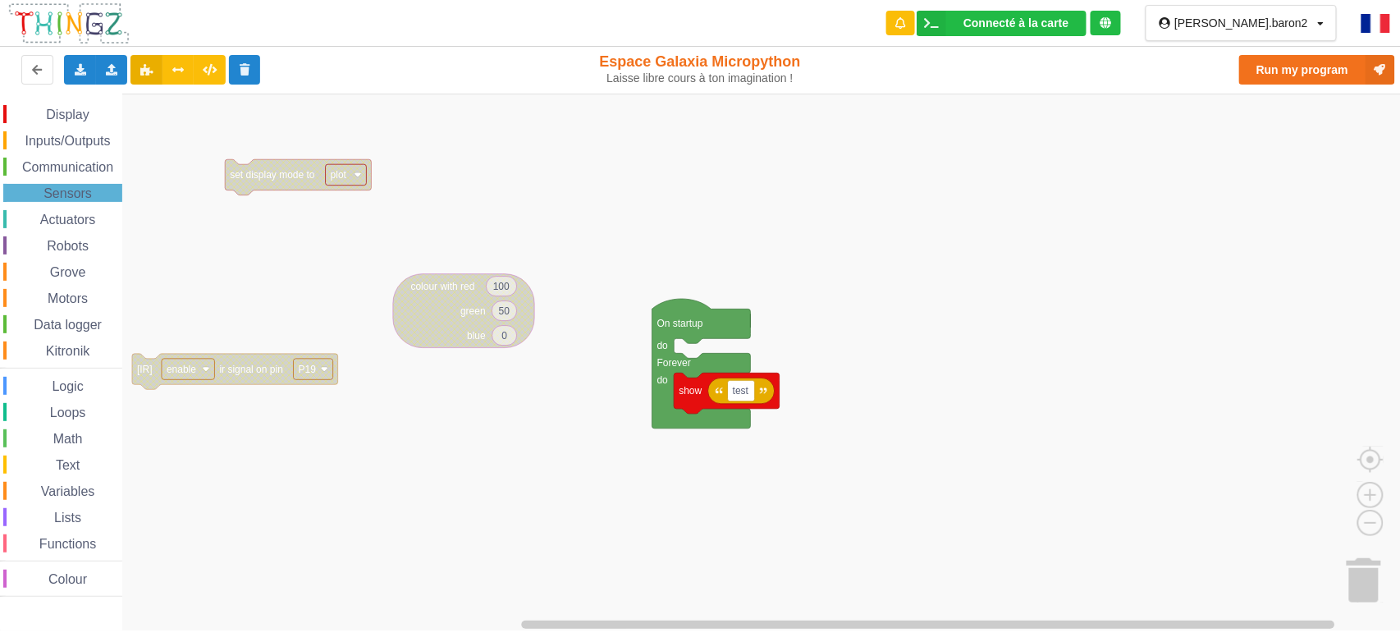
click at [200, 368] on rect "Blockly Workspace" at bounding box center [188, 369] width 53 height 21
click at [294, 487] on rect "Blockly Workspace" at bounding box center [706, 362] width 1412 height 537
click at [63, 139] on span "Inputs/Outputs" at bounding box center [68, 141] width 90 height 14
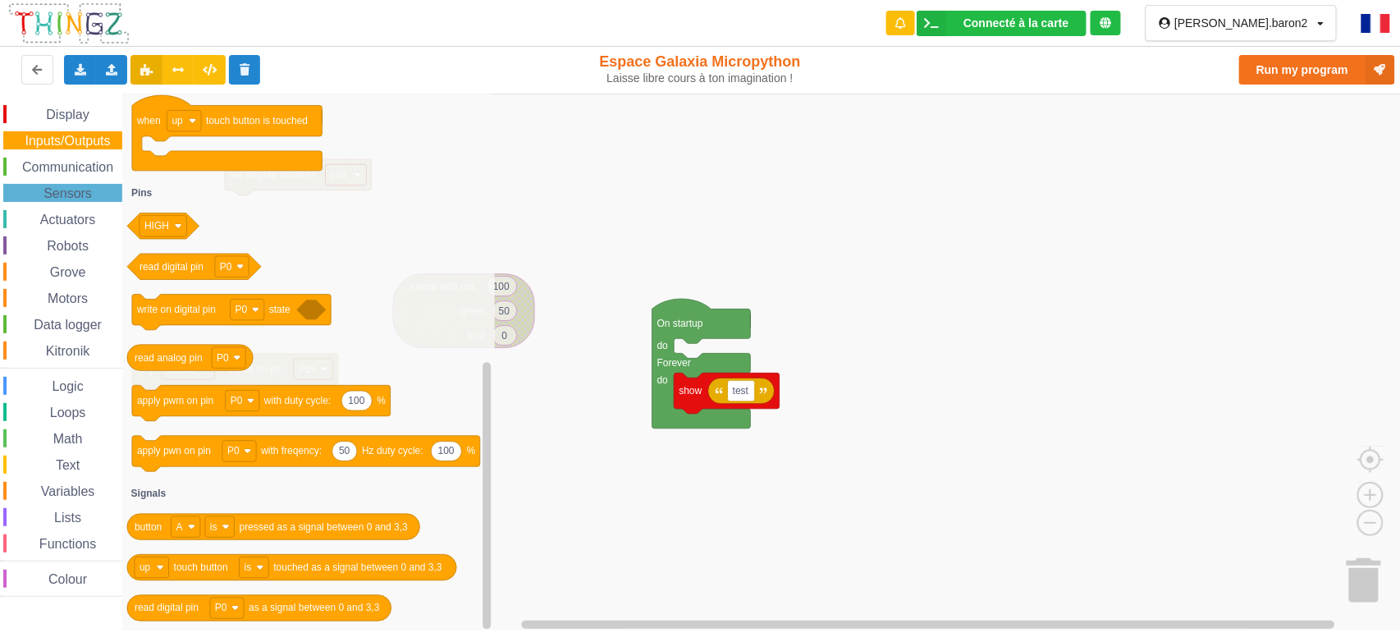
click at [697, 509] on rect "Blockly Workspace" at bounding box center [706, 362] width 1412 height 537
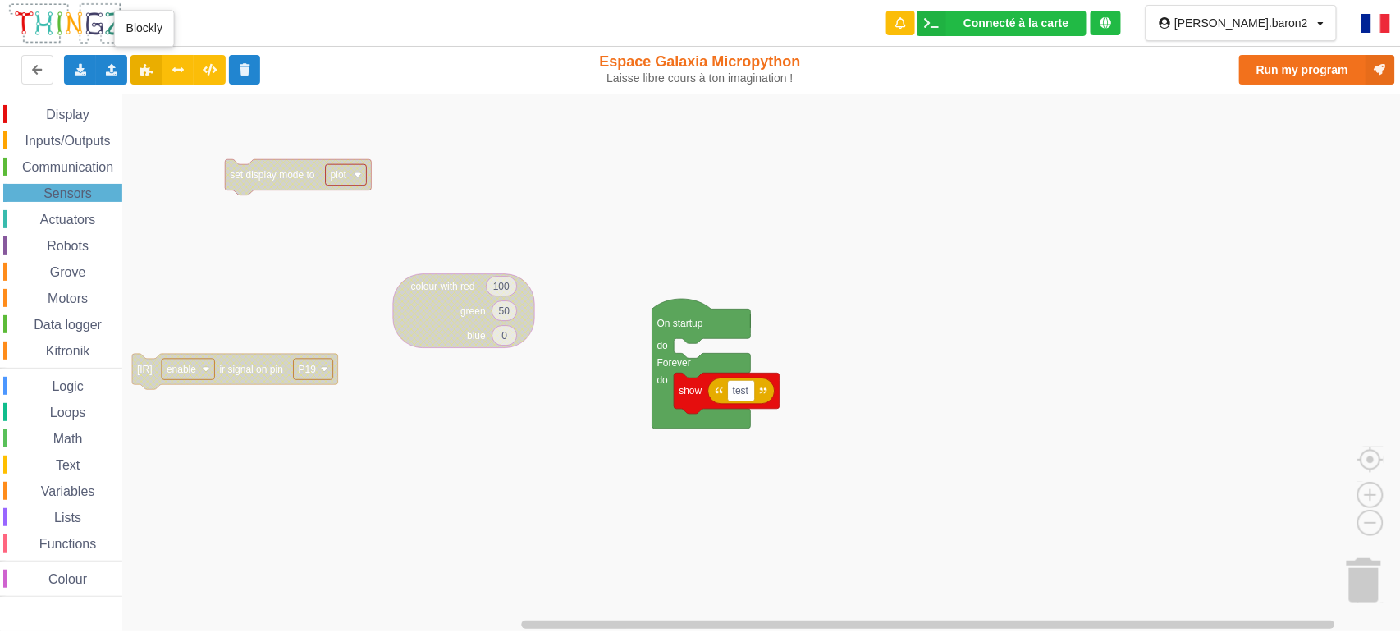
click at [135, 72] on button at bounding box center [146, 70] width 32 height 30
click at [148, 67] on icon at bounding box center [146, 69] width 14 height 10
click at [180, 71] on icon at bounding box center [178, 69] width 14 height 10
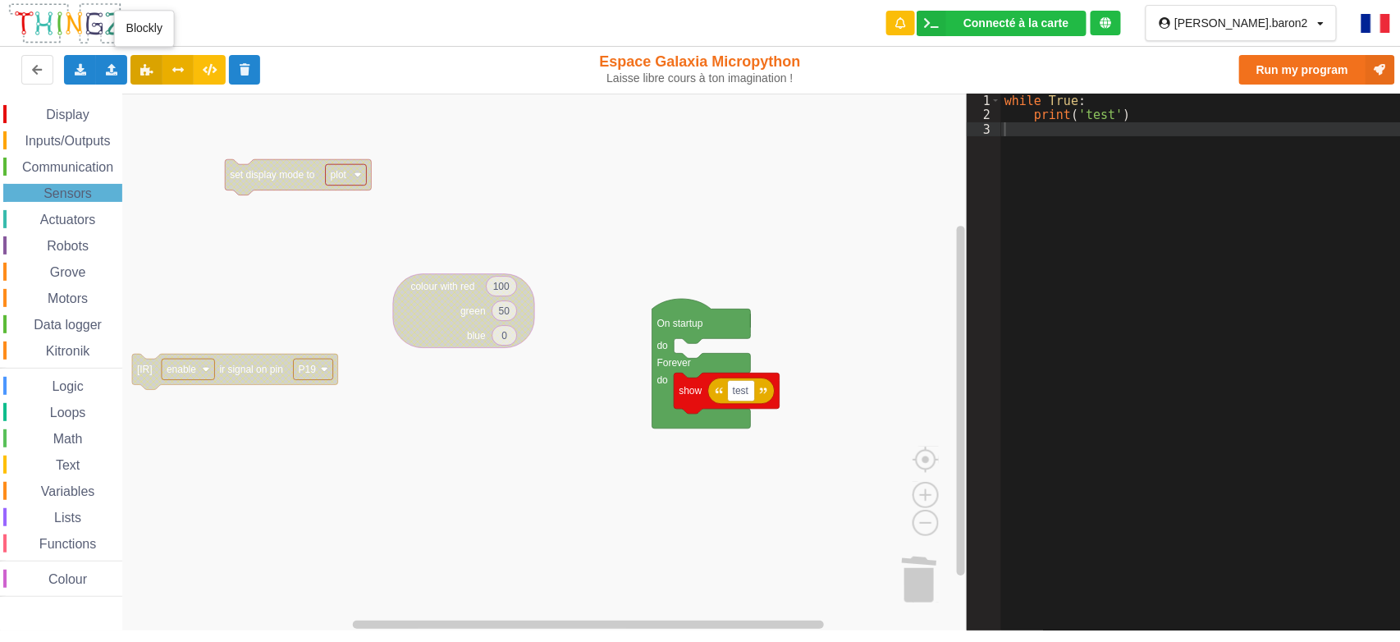
click at [148, 70] on icon at bounding box center [146, 69] width 14 height 10
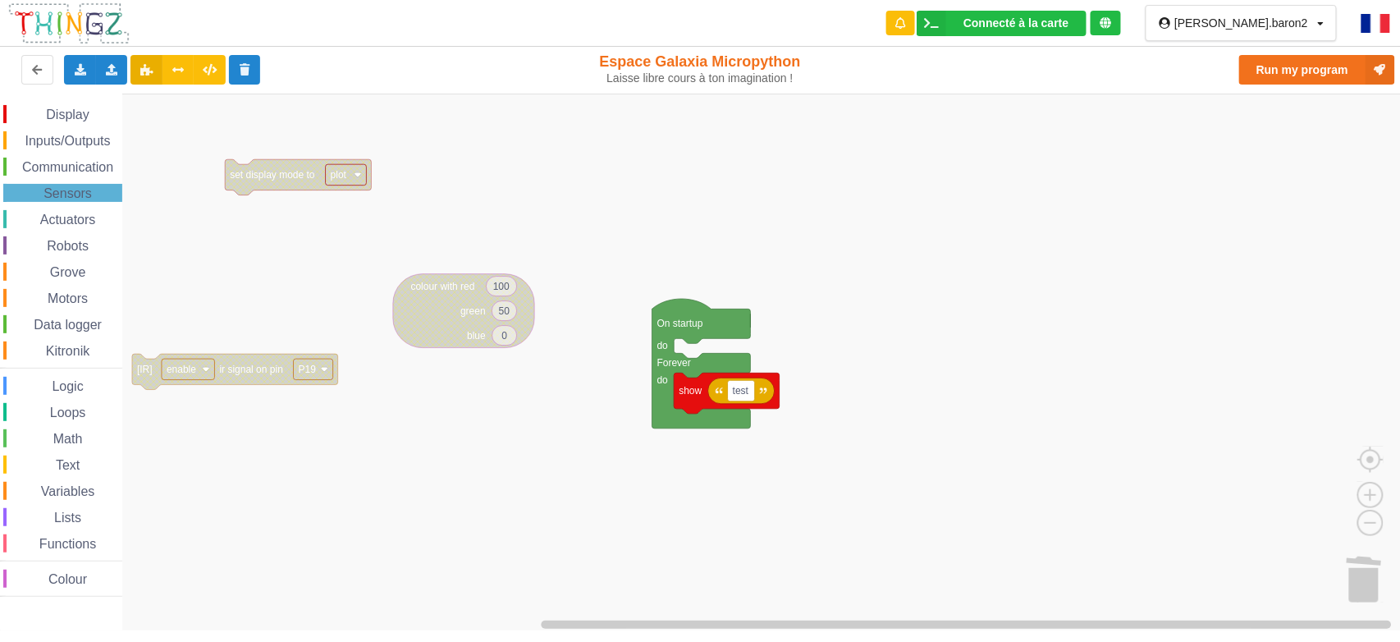
click at [108, 110] on div "Display" at bounding box center [62, 114] width 119 height 18
